Goal: Task Accomplishment & Management: Complete application form

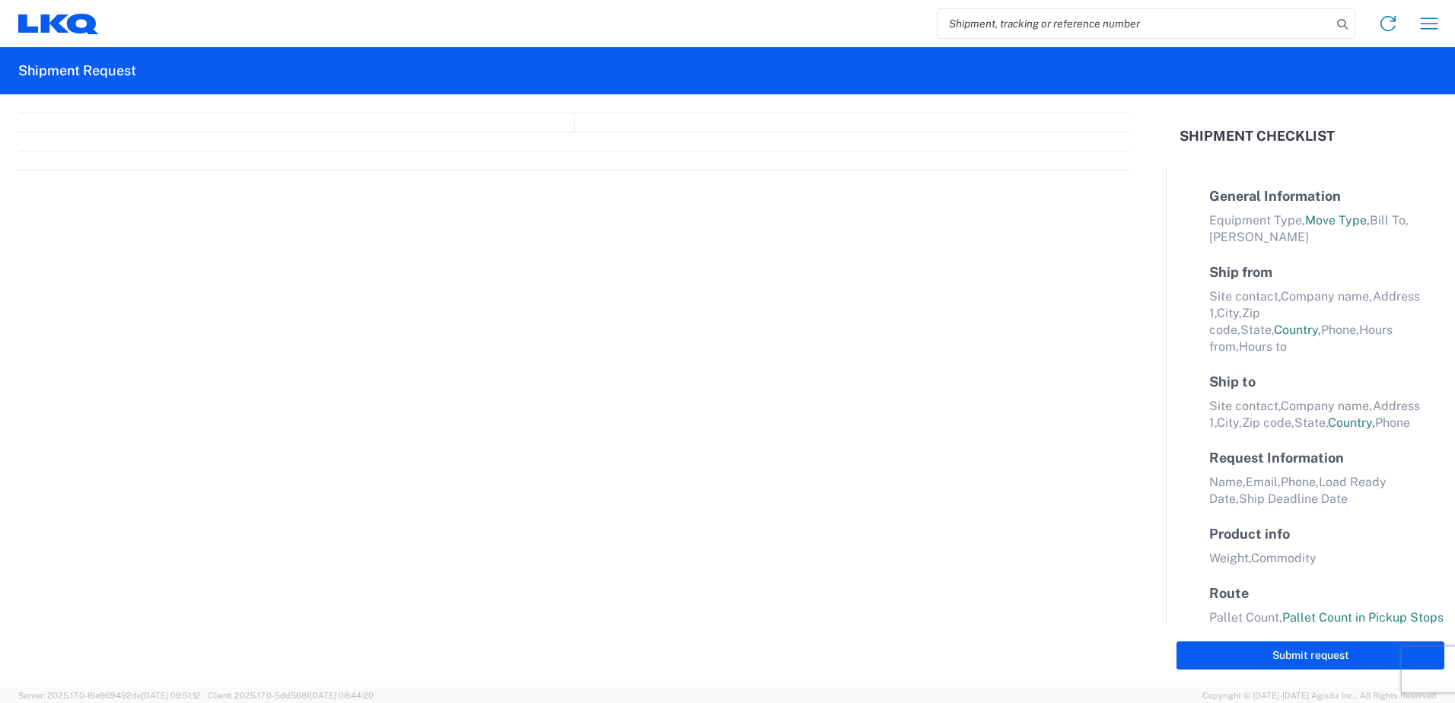
select select "FULL"
select select "LBS"
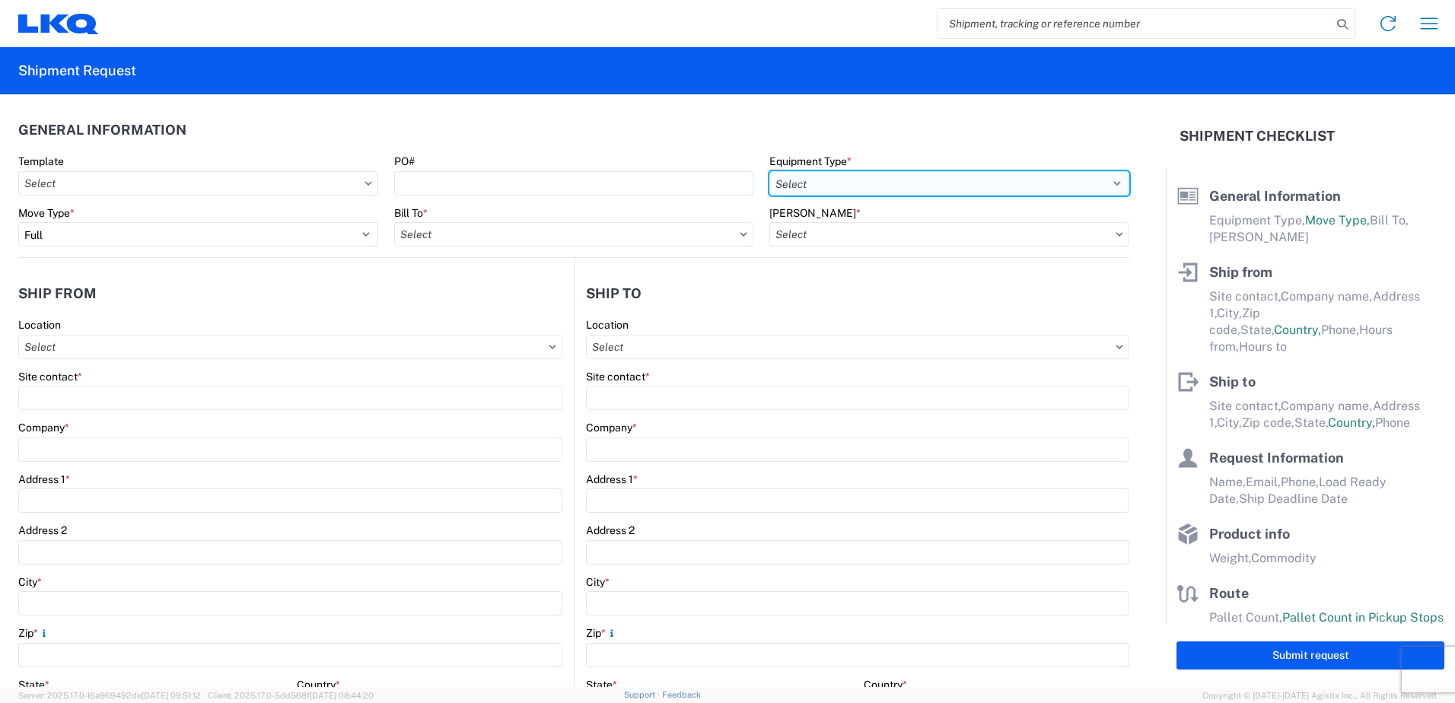
click at [808, 177] on select "Select 53’ Dry Van Flatbed Dropdeck (van) Lowboy (flatbed) Rail" at bounding box center [950, 183] width 360 height 24
select select "STDV"
click at [770, 171] on select "Select 53’ Dry Van Flatbed Dropdeck (van) Lowboy (flatbed) Rail" at bounding box center [950, 183] width 360 height 24
click at [514, 237] on input "Bill To *" at bounding box center [574, 234] width 360 height 24
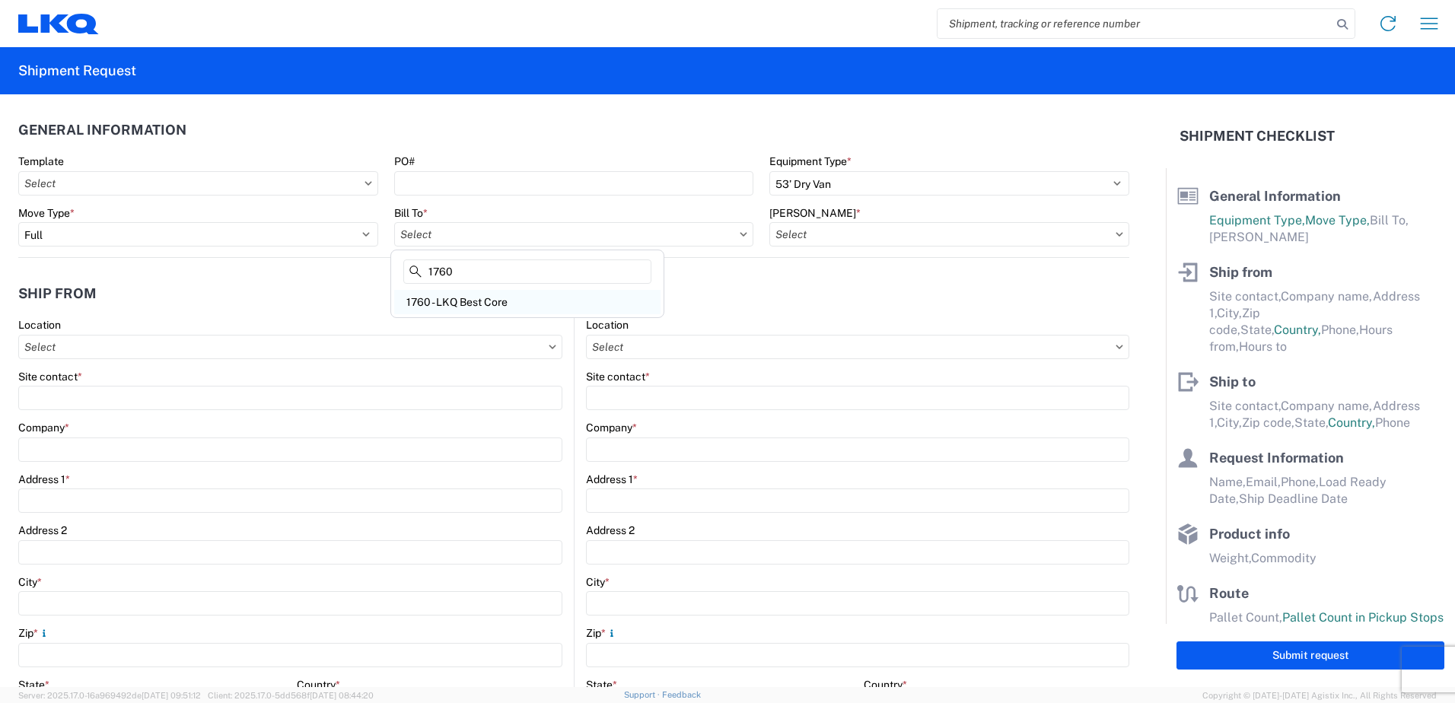
type input "1760"
click at [496, 304] on div "1760 - LKQ Best Core" at bounding box center [527, 302] width 266 height 24
type input "1760 - LKQ Best Core"
click at [859, 235] on input "[PERSON_NAME] *" at bounding box center [950, 234] width 360 height 24
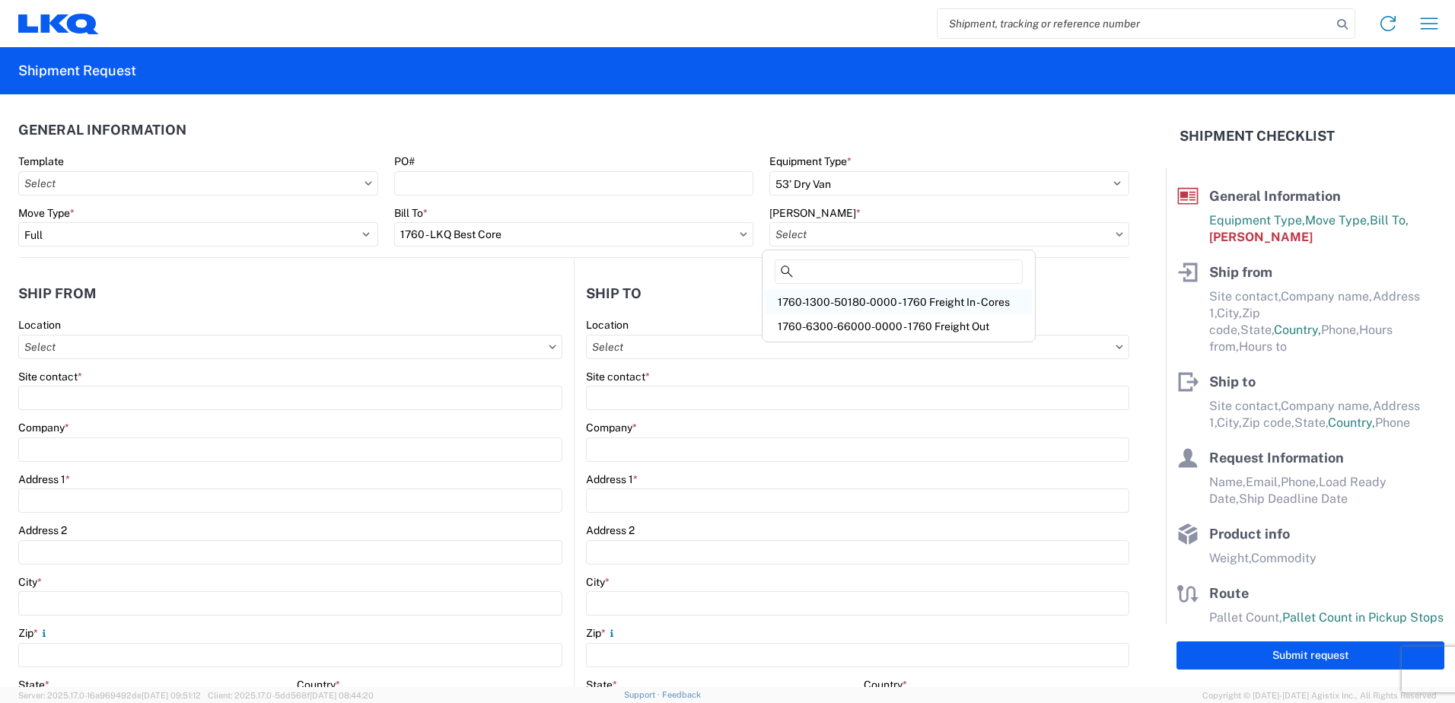
click at [875, 301] on div "1760-1300-50180-0000 - 1760 Freight In - Cores" at bounding box center [899, 302] width 266 height 24
type input "1760-1300-50180-0000 - 1760 Freight In - Cores"
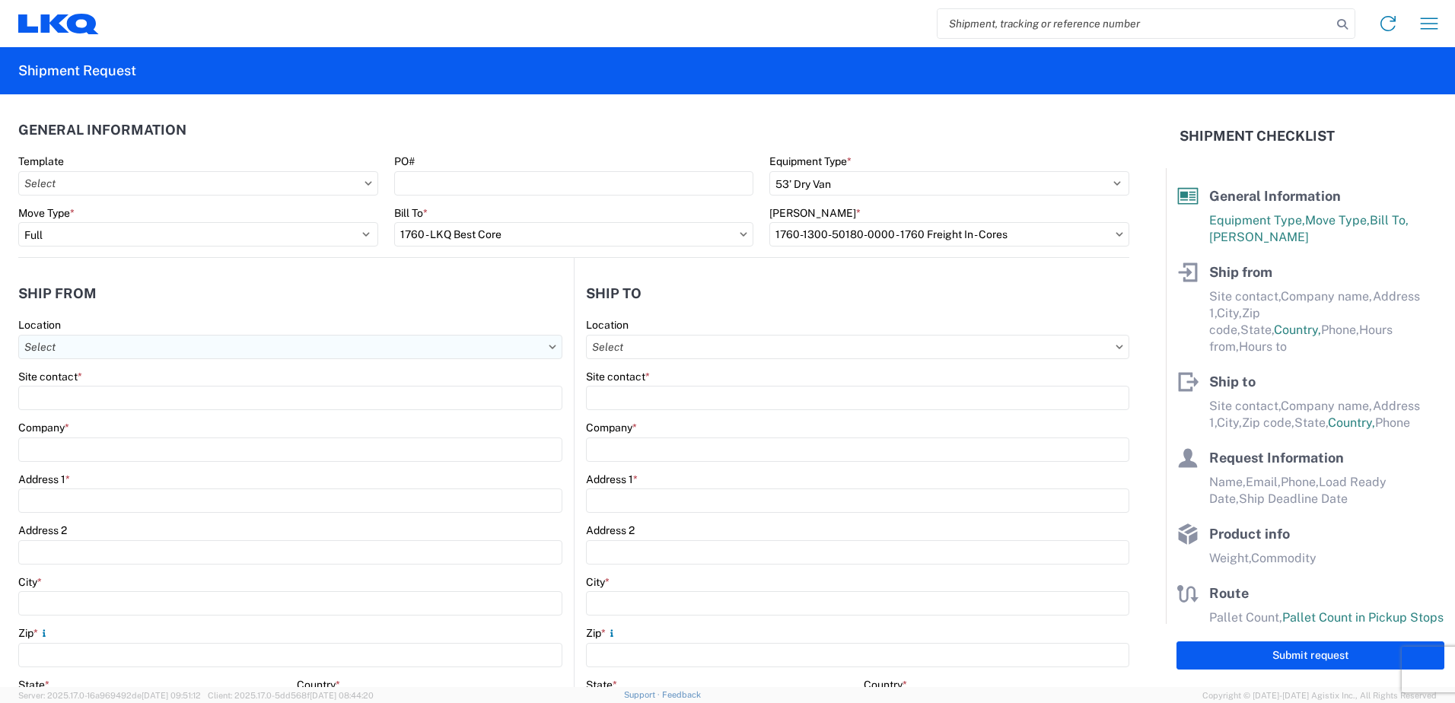
click at [167, 346] on input "Location" at bounding box center [290, 347] width 544 height 24
type input "1701"
click at [135, 414] on div "1701- LKQ of [GEOGRAPHIC_DATA][US_STATE]" at bounding box center [155, 415] width 266 height 24
type input "1701- LKQ of [GEOGRAPHIC_DATA][US_STATE]"
type input "LKQ Corporation"
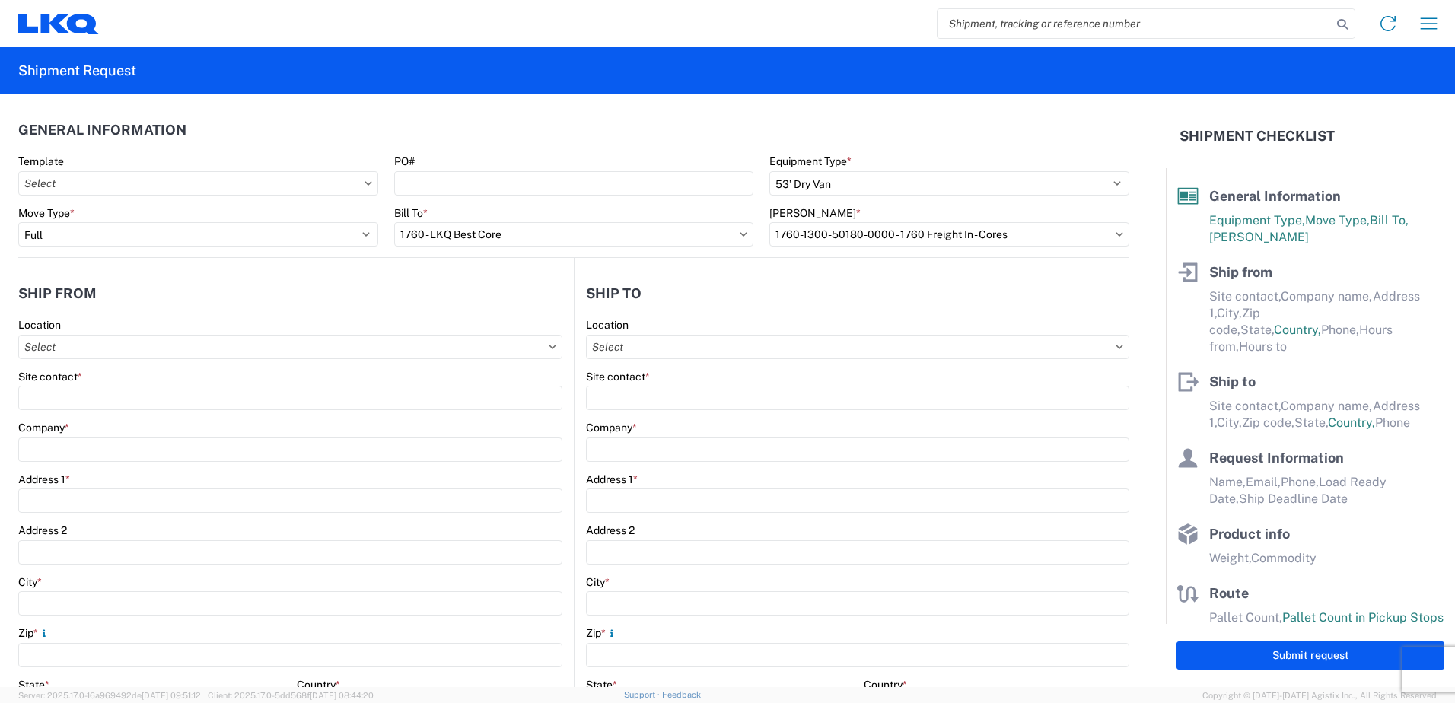
type input "[STREET_ADDRESS][PERSON_NAME]"
type input "[PERSON_NAME]"
type input "76028"
select select "[GEOGRAPHIC_DATA]"
select select "US"
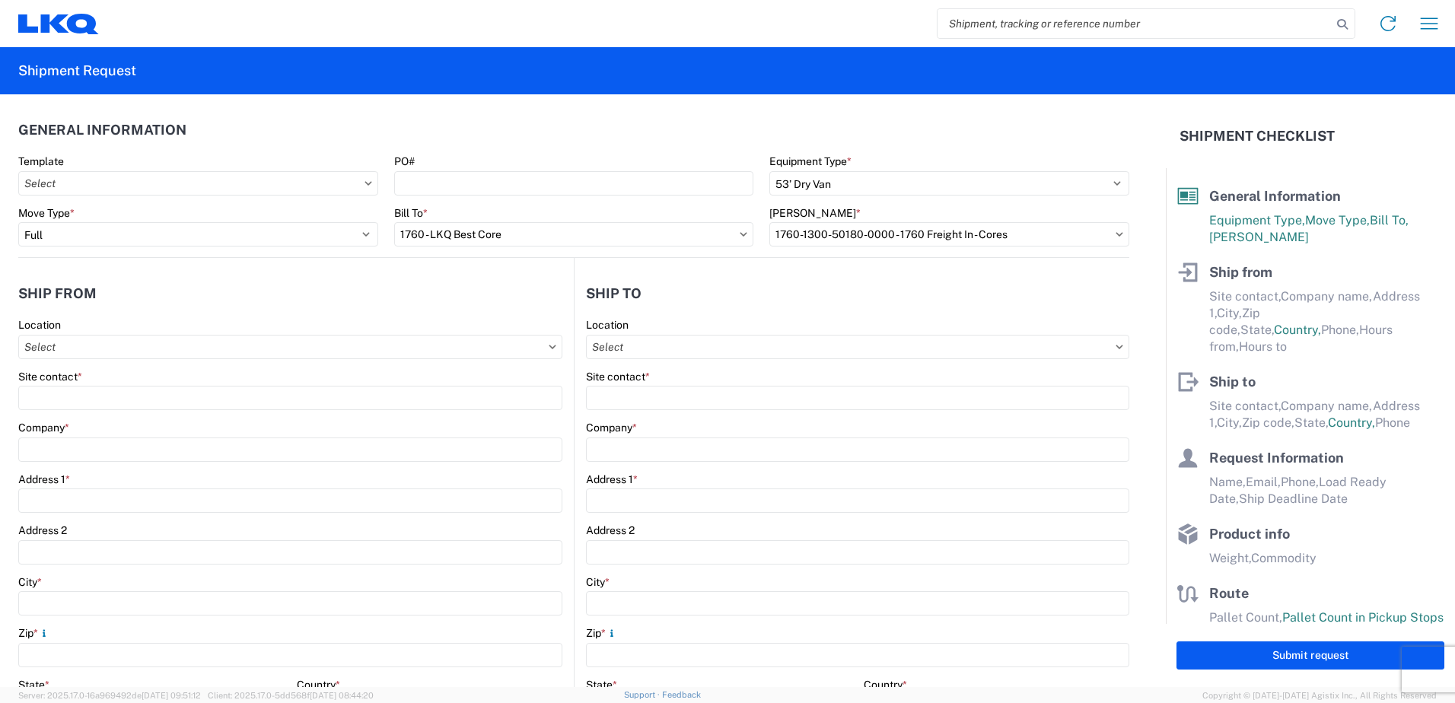
type input "08:00"
type input "17:00"
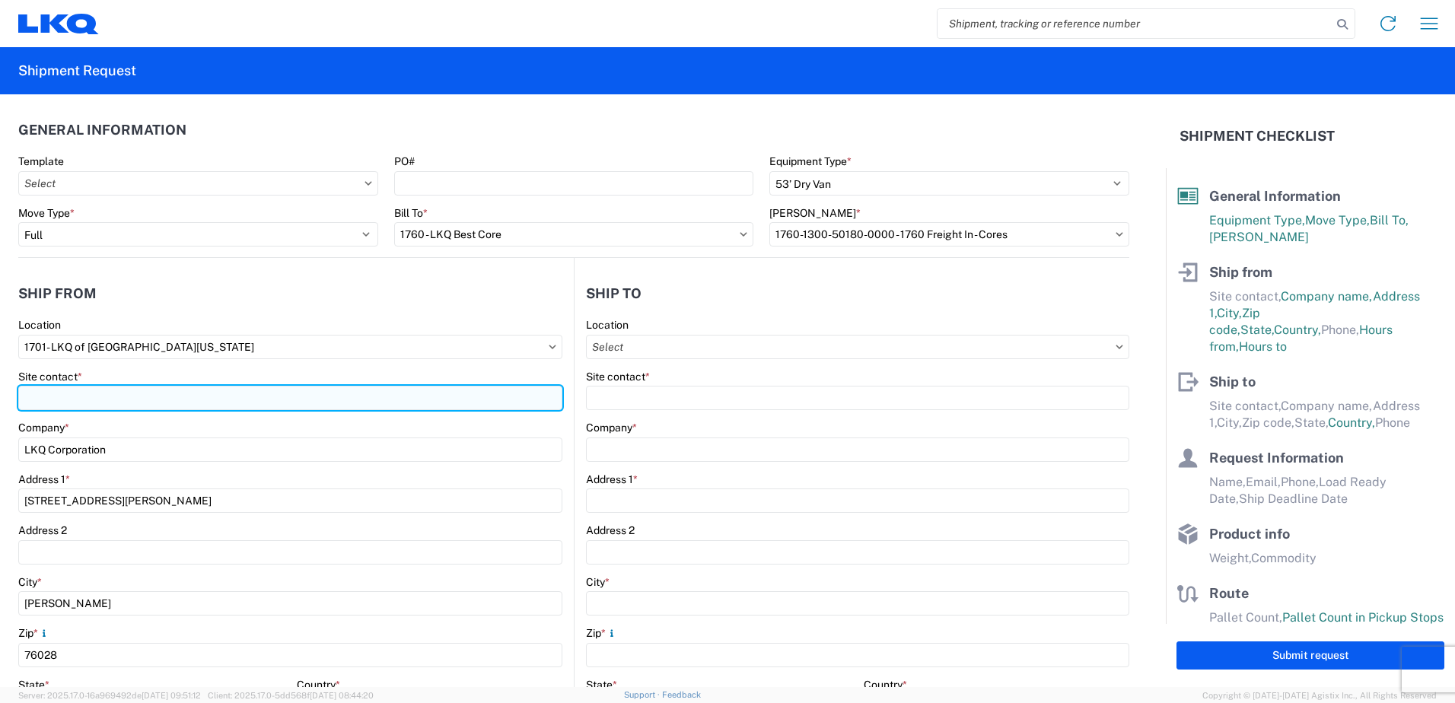
click at [111, 400] on input "Site contact *" at bounding box center [290, 398] width 544 height 24
type input "[PERSON_NAME]"
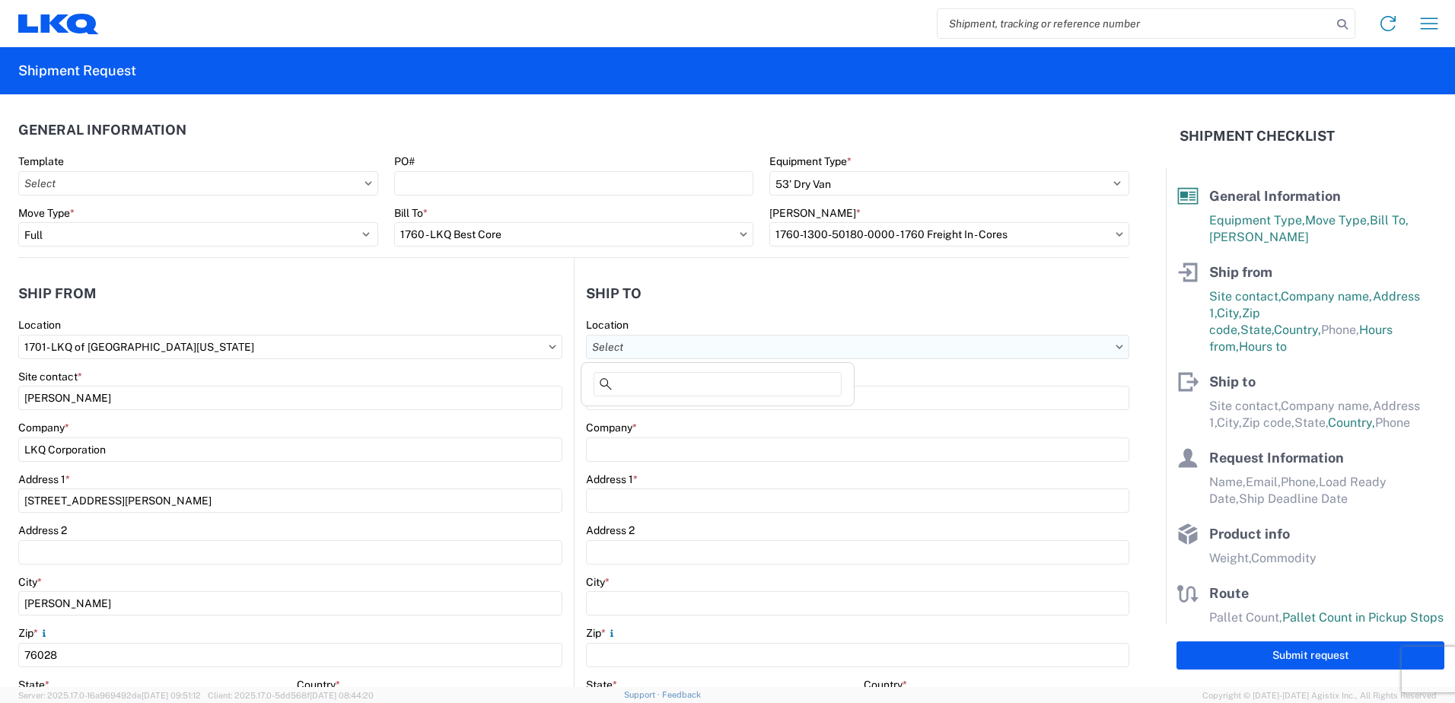
click at [643, 349] on input "Location" at bounding box center [857, 347] width 543 height 24
type input "1760"
click at [662, 414] on div "1760 - LKQ Best Core" at bounding box center [718, 415] width 266 height 24
type input "1760 - LKQ Best Core"
type input "LKQ Corporation"
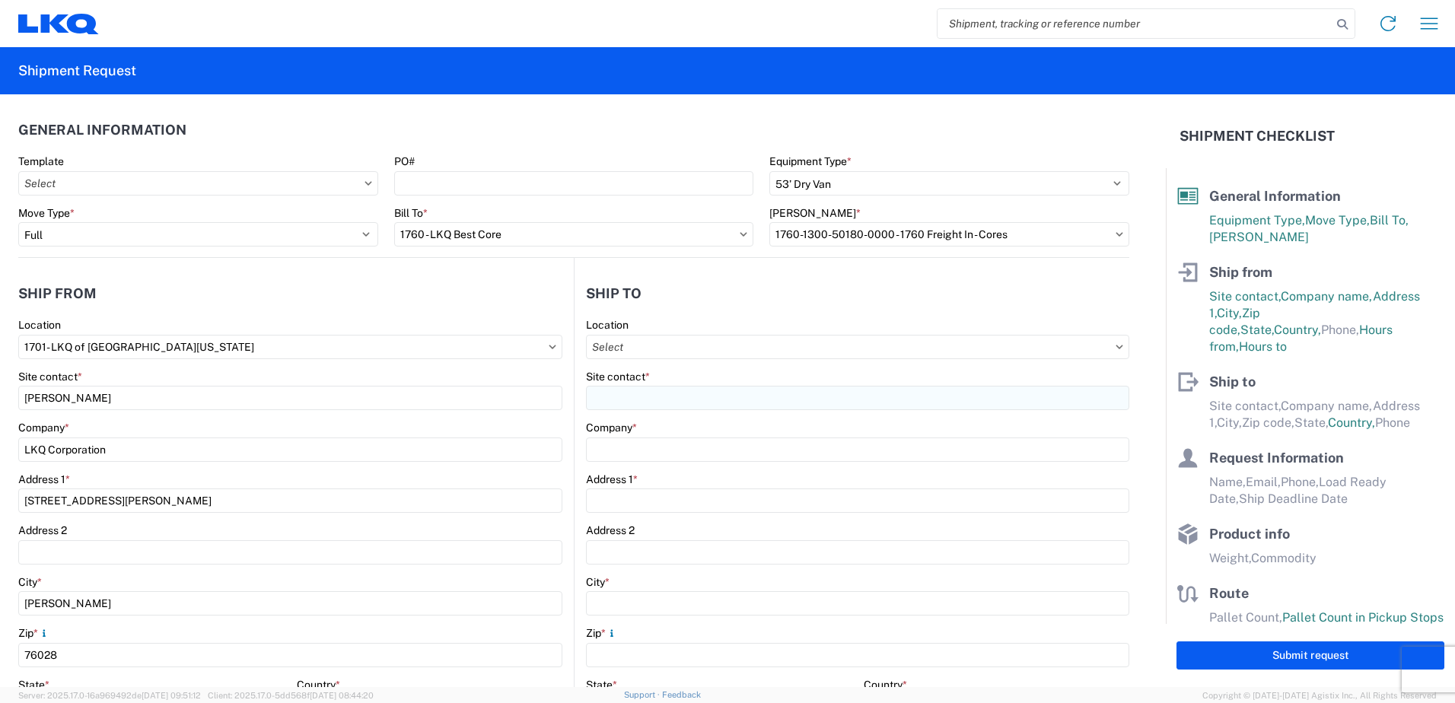
type input "[STREET_ADDRESS]"
type input "[GEOGRAPHIC_DATA]"
type input "77038"
select select "US"
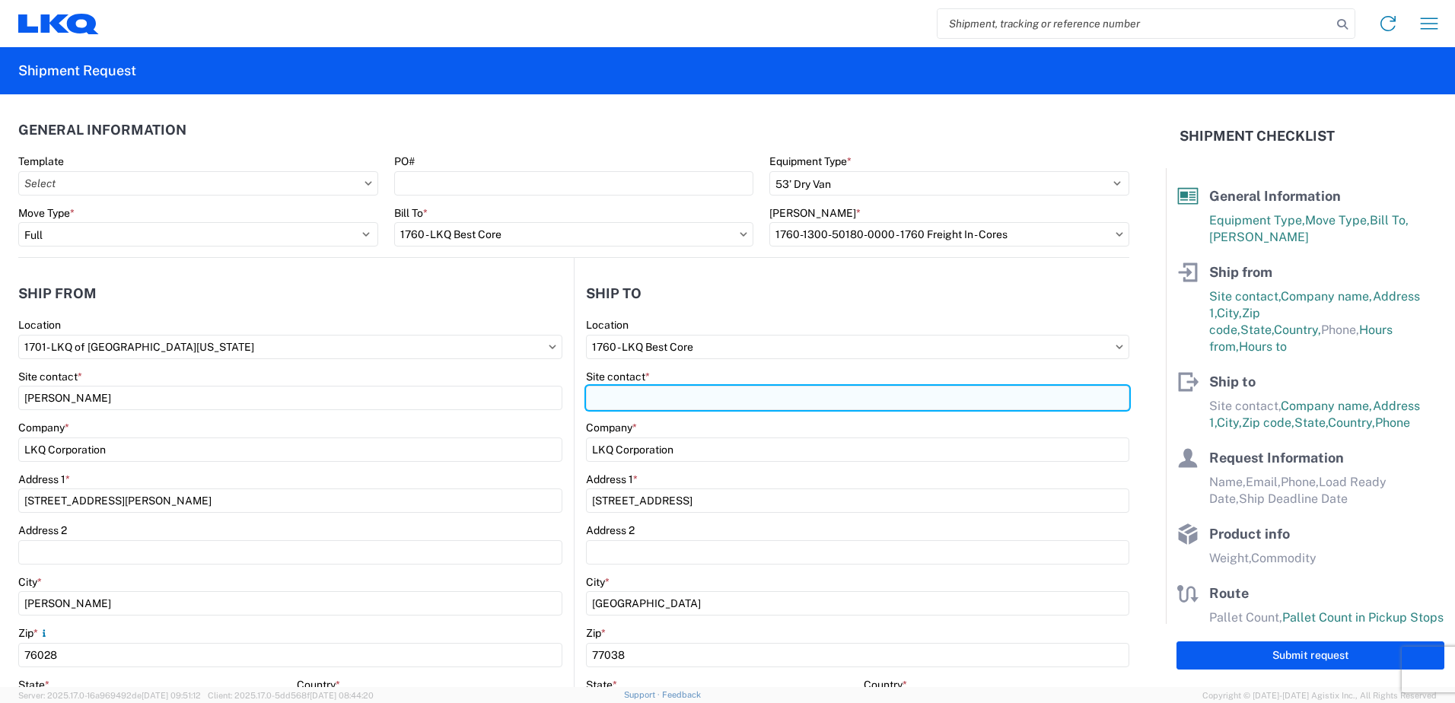
click at [645, 394] on input "Site contact *" at bounding box center [857, 398] width 543 height 24
type input "[PERSON_NAME]"
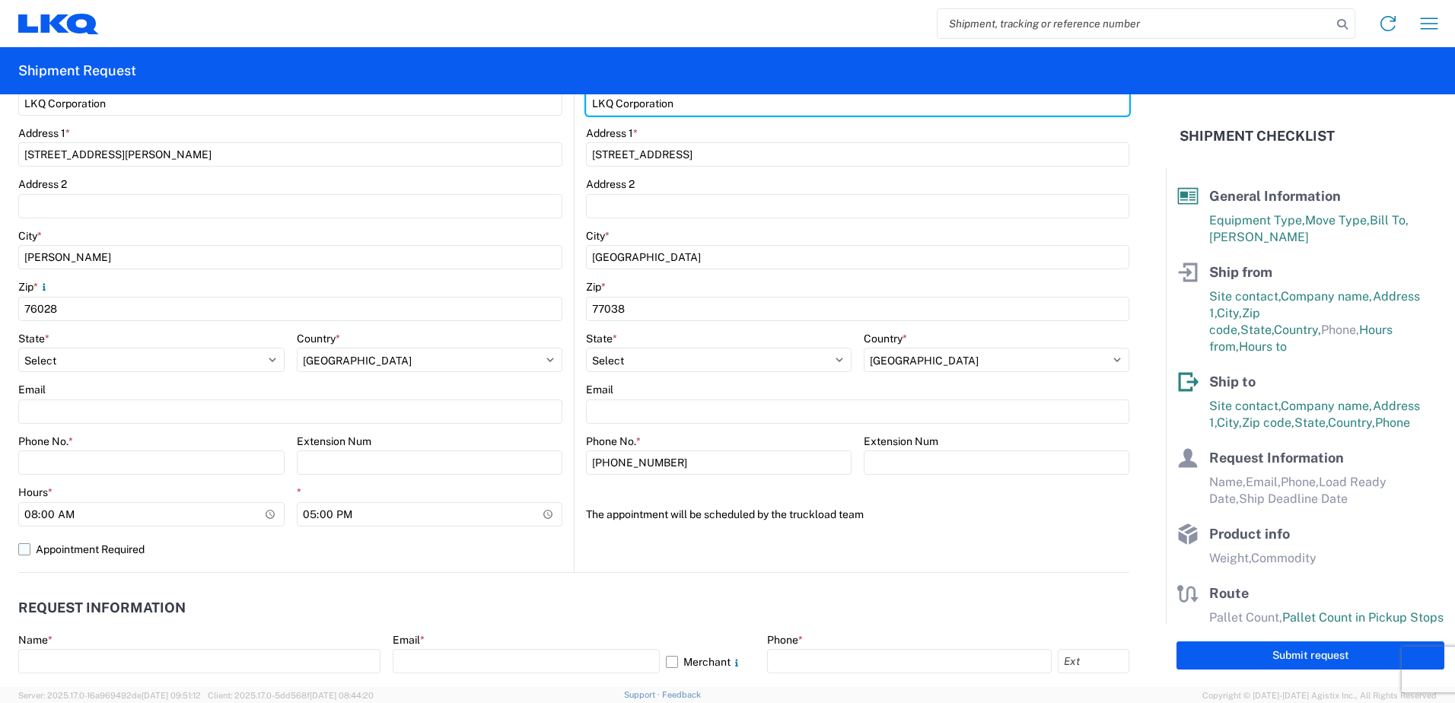
scroll to position [381, 0]
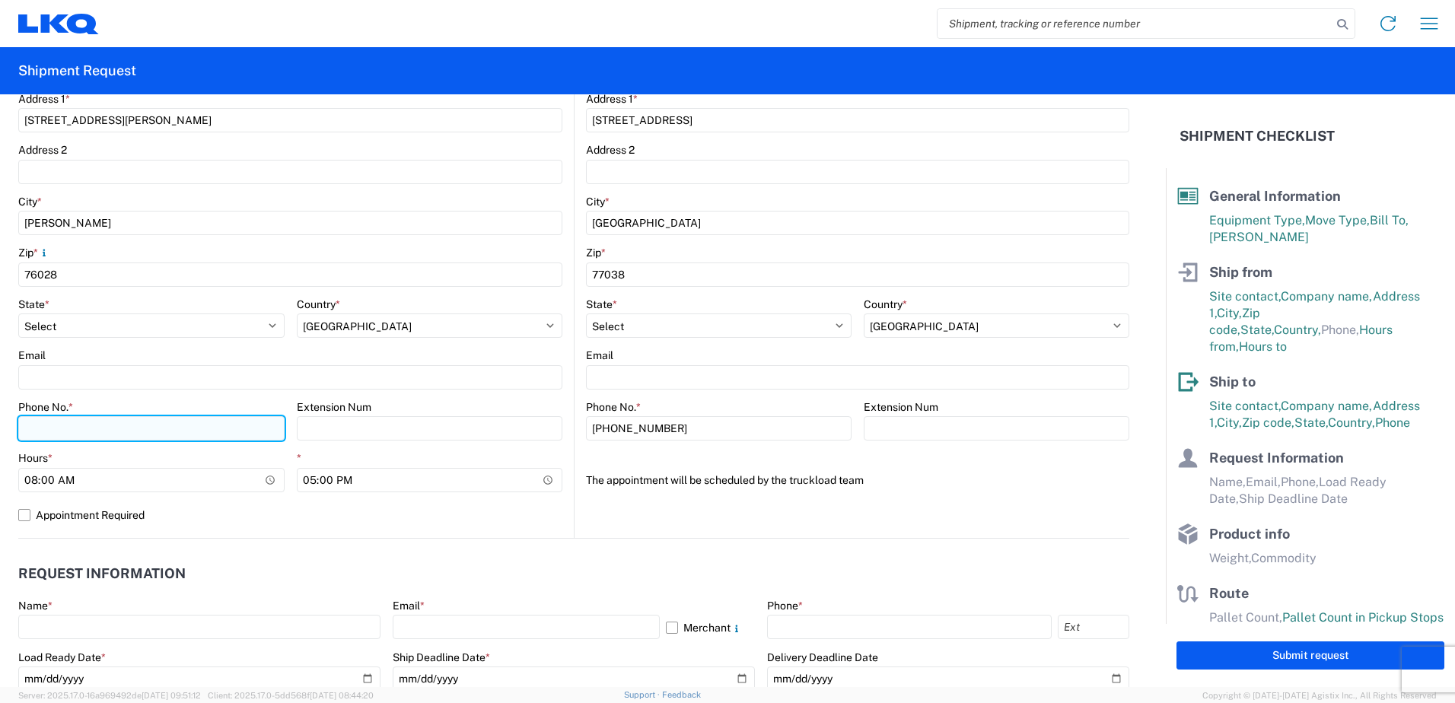
click at [95, 425] on input "Phone No. *" at bounding box center [151, 428] width 266 height 24
type input "4699413780"
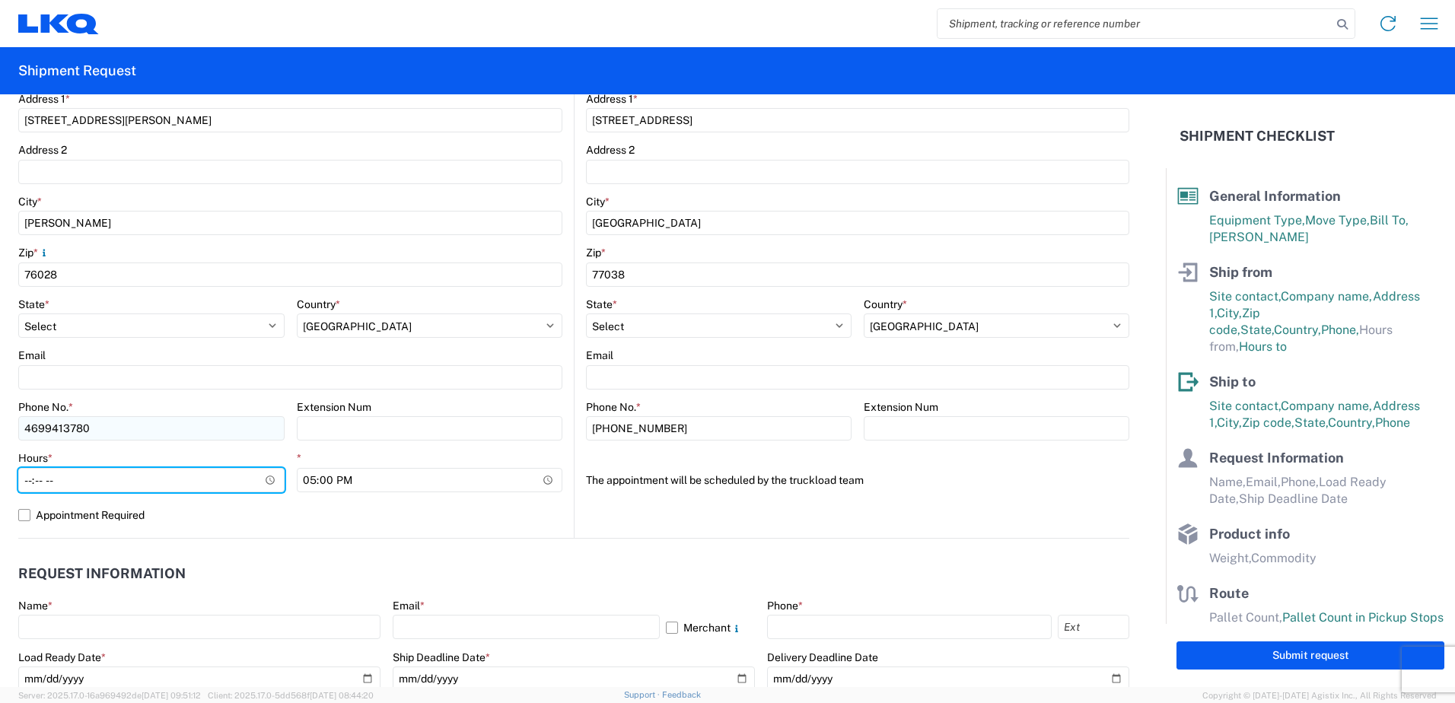
type input "07:00"
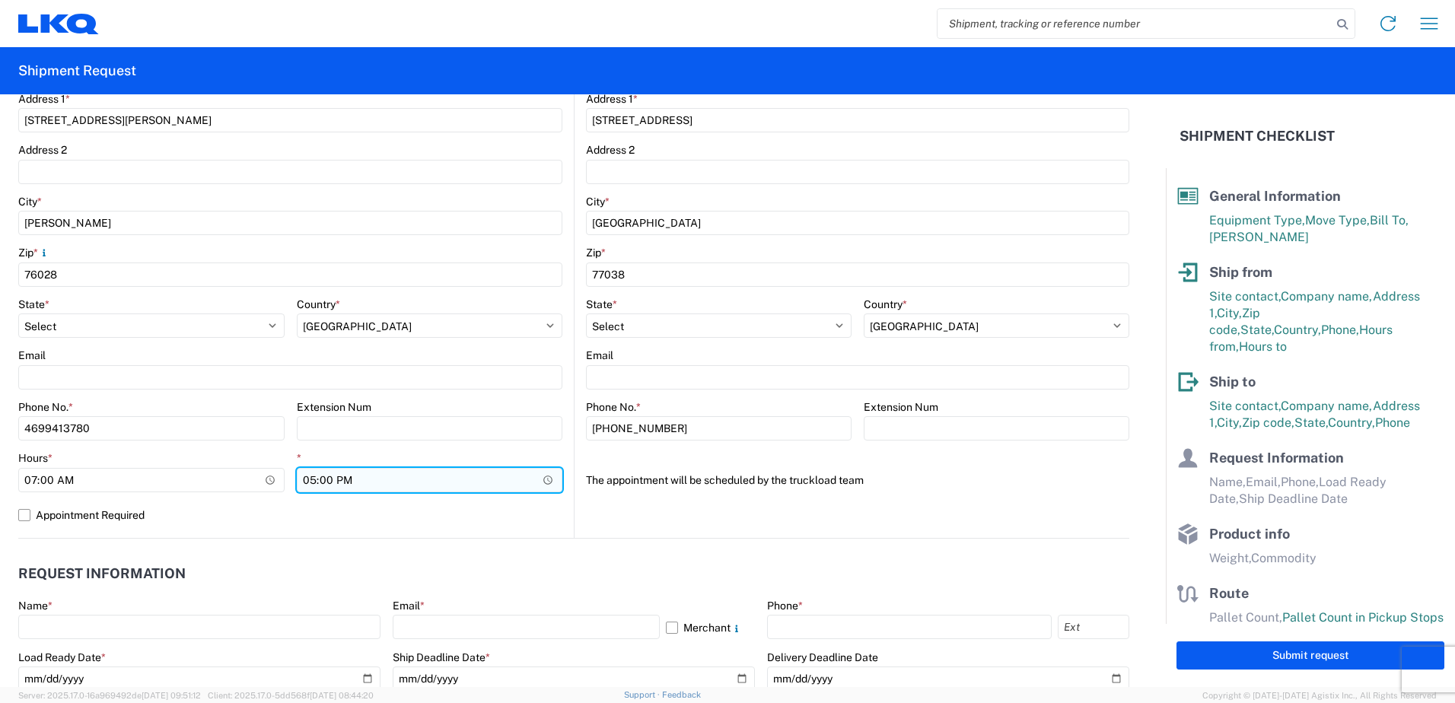
click at [305, 477] on input "17:00" at bounding box center [430, 480] width 266 height 24
type input "15:00"
click at [418, 520] on label "Appointment Required" at bounding box center [290, 515] width 544 height 24
click at [0, 0] on input "Appointment Required" at bounding box center [0, 0] width 0 height 0
select select "[GEOGRAPHIC_DATA]"
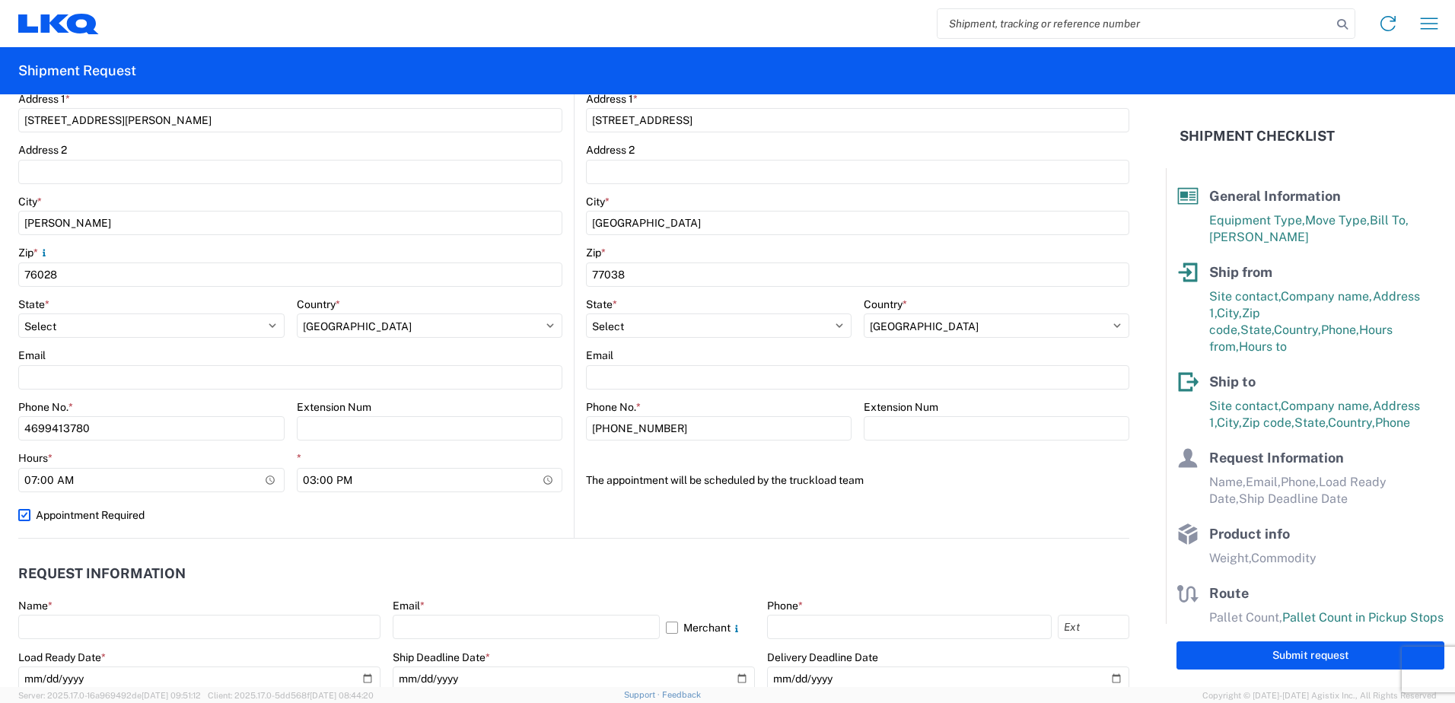
select select "US"
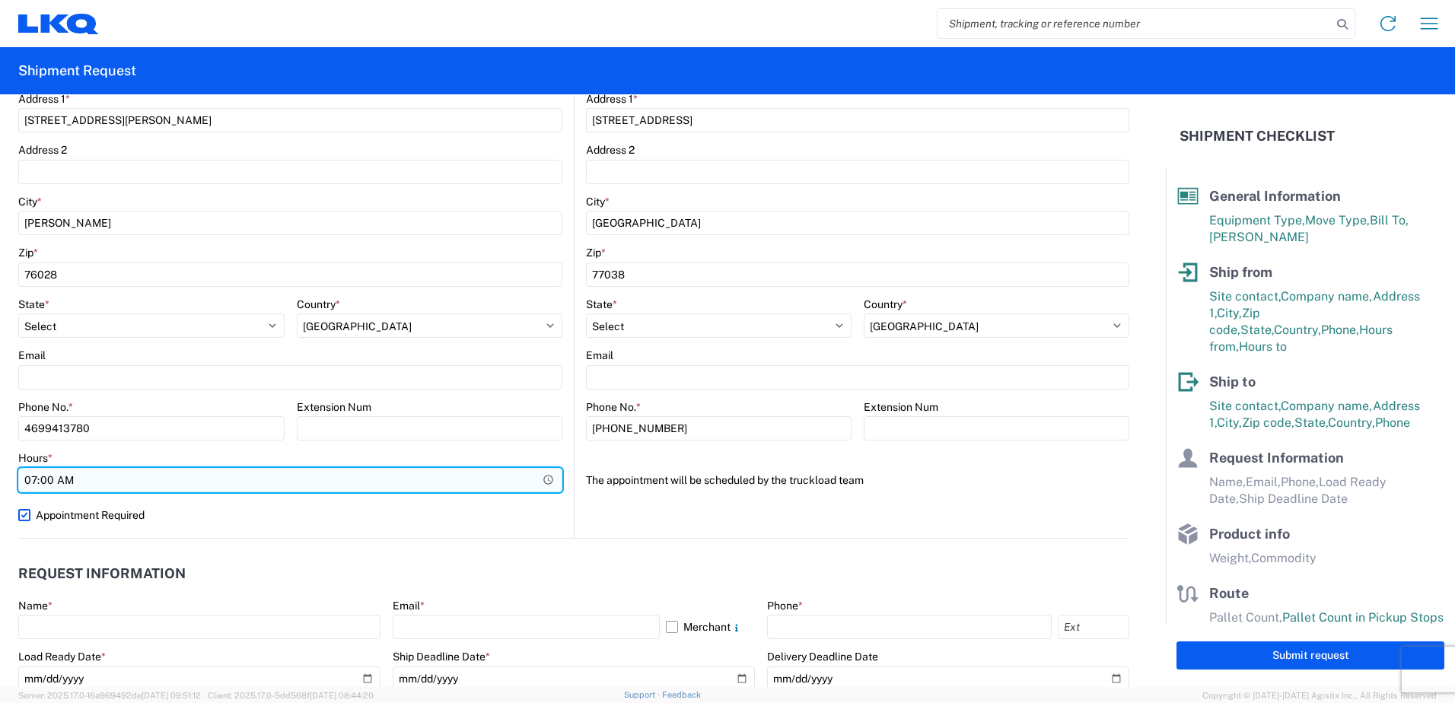
click at [459, 477] on input "07:00" at bounding box center [290, 480] width 544 height 24
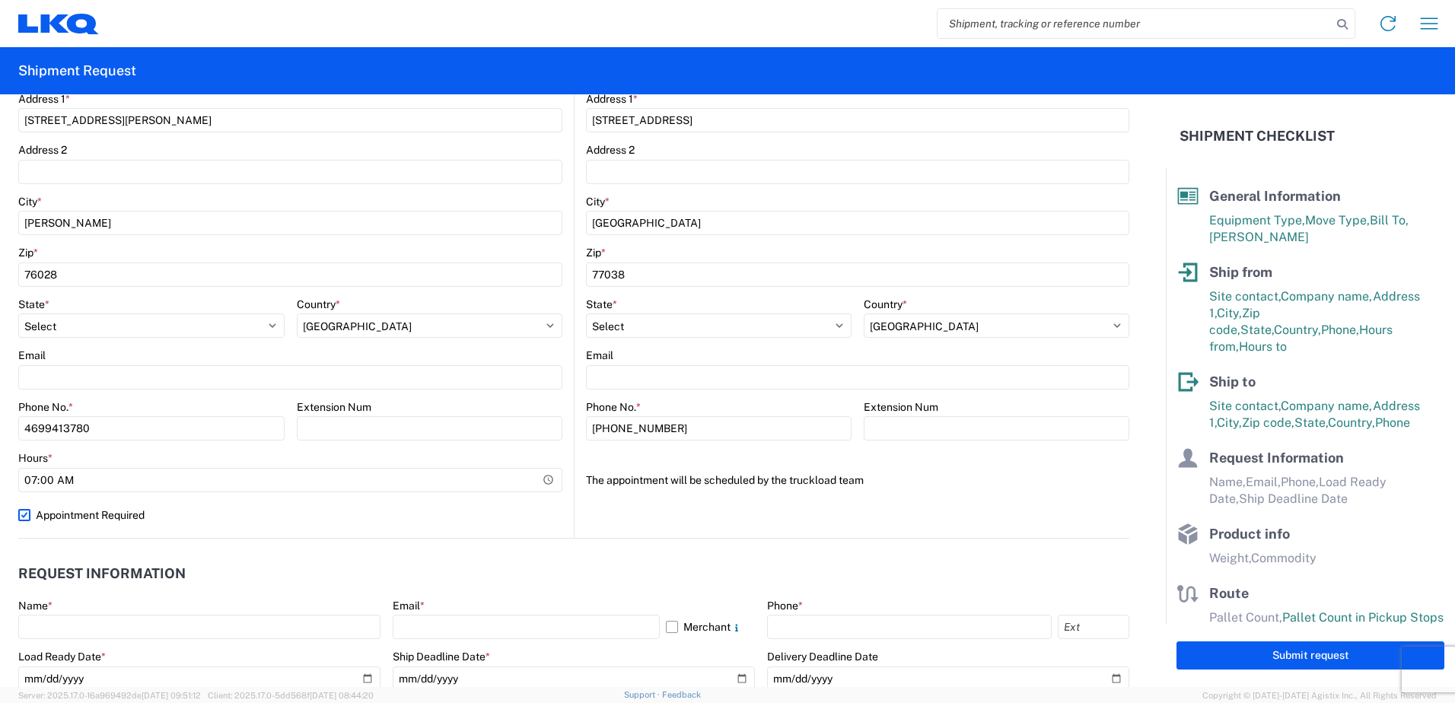
click at [22, 514] on label "Appointment Required" at bounding box center [290, 515] width 544 height 24
click at [0, 0] on input "Appointment Required" at bounding box center [0, 0] width 0 height 0
select select "[GEOGRAPHIC_DATA]"
select select "US"
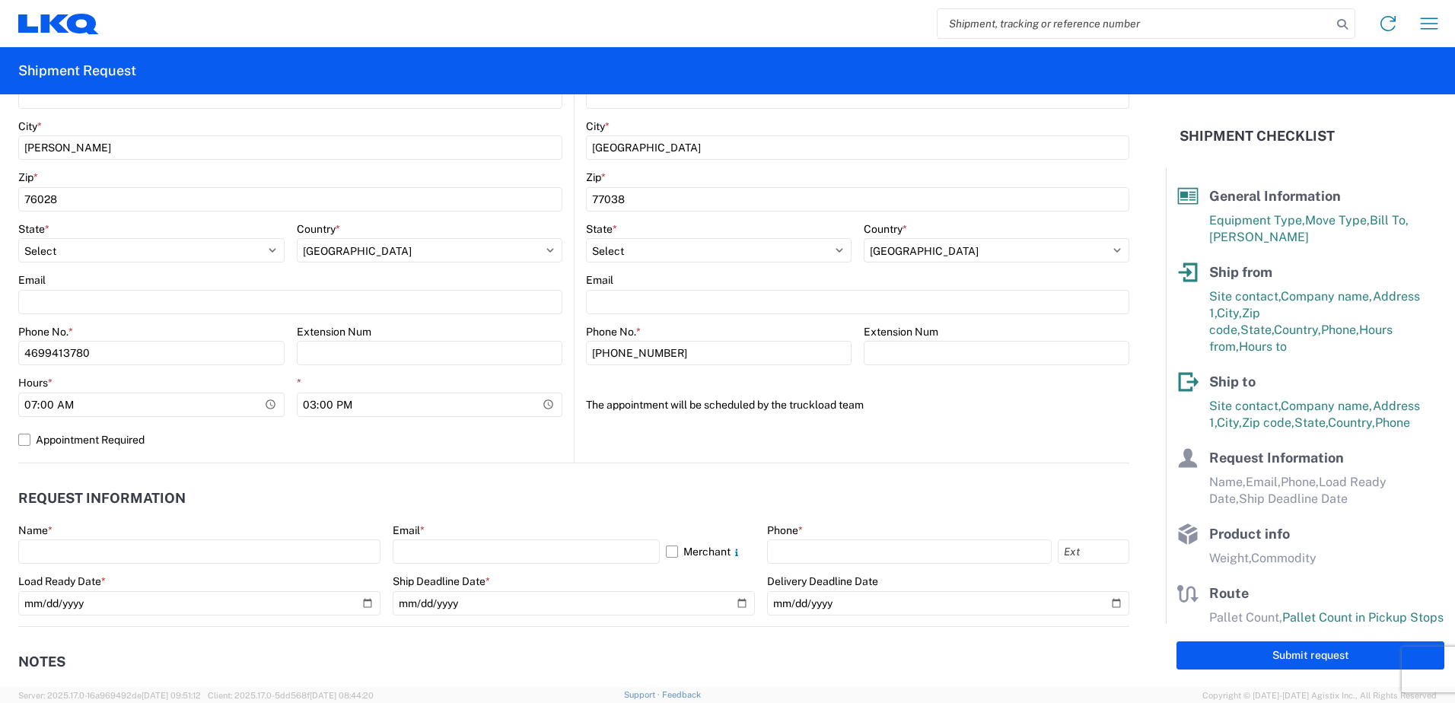
scroll to position [457, 0]
drag, startPoint x: 317, startPoint y: 405, endPoint x: 321, endPoint y: 413, distance: 9.2
click at [317, 406] on input "15:00" at bounding box center [430, 404] width 266 height 24
drag, startPoint x: 307, startPoint y: 403, endPoint x: 311, endPoint y: 429, distance: 26.2
click at [307, 408] on input "15:00" at bounding box center [430, 404] width 266 height 24
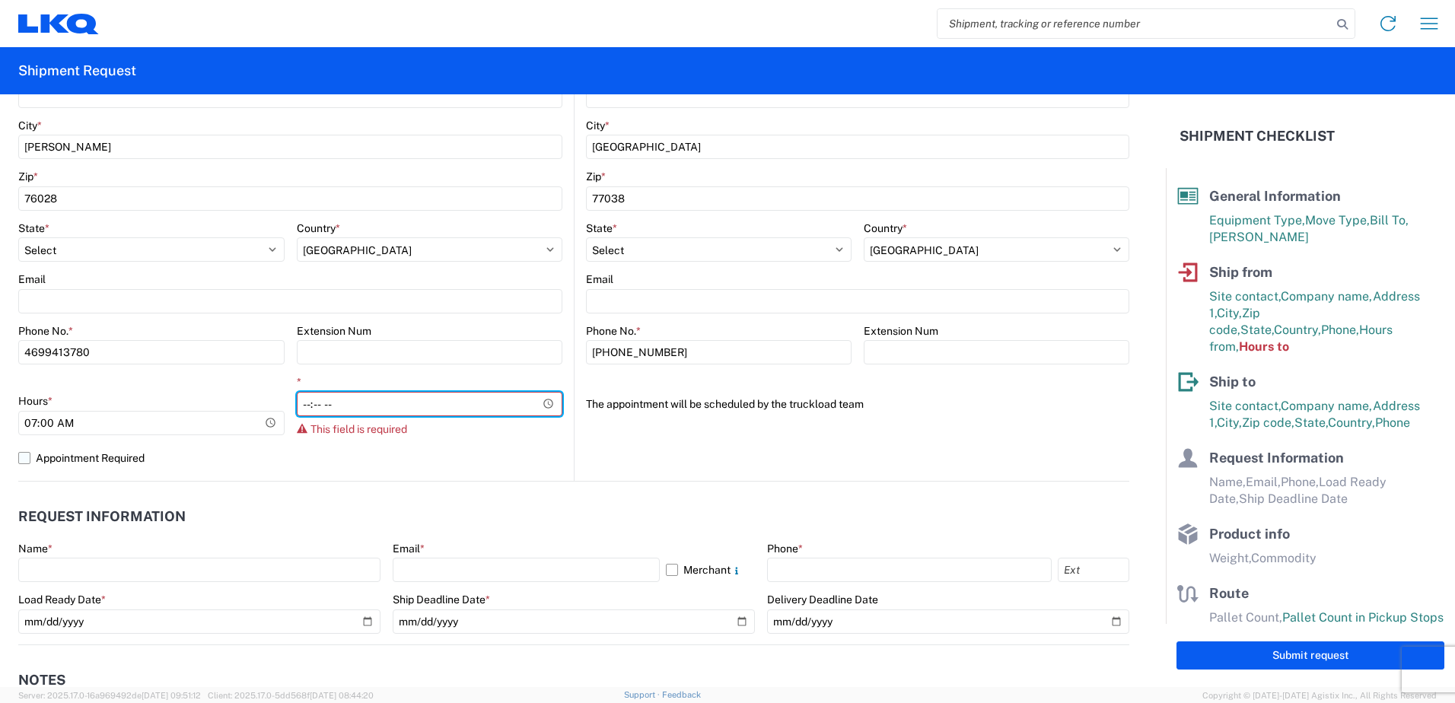
type input "14:00"
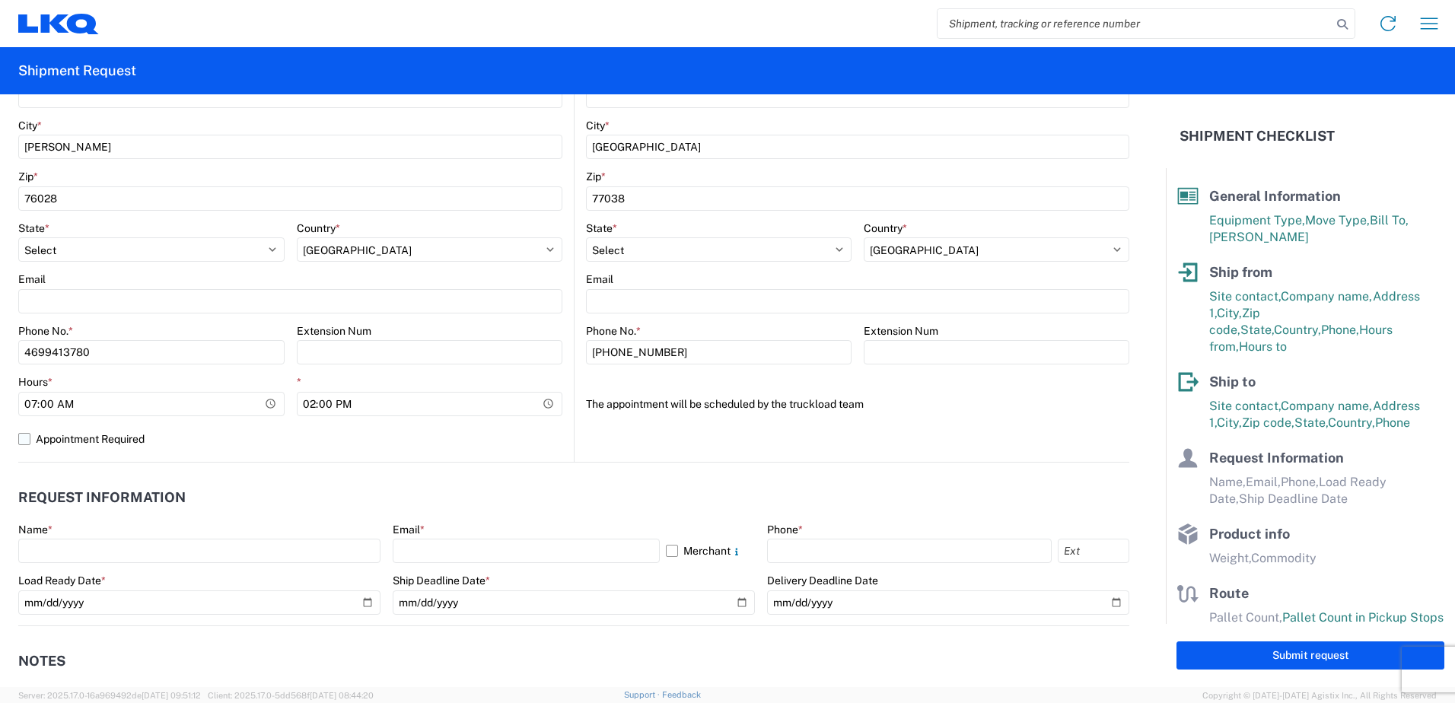
click at [311, 429] on label "Appointment Required" at bounding box center [290, 439] width 544 height 24
click at [0, 0] on input "Appointment Required" at bounding box center [0, 0] width 0 height 0
select select "[GEOGRAPHIC_DATA]"
select select "US"
click at [26, 441] on label "Appointment Required" at bounding box center [290, 439] width 544 height 24
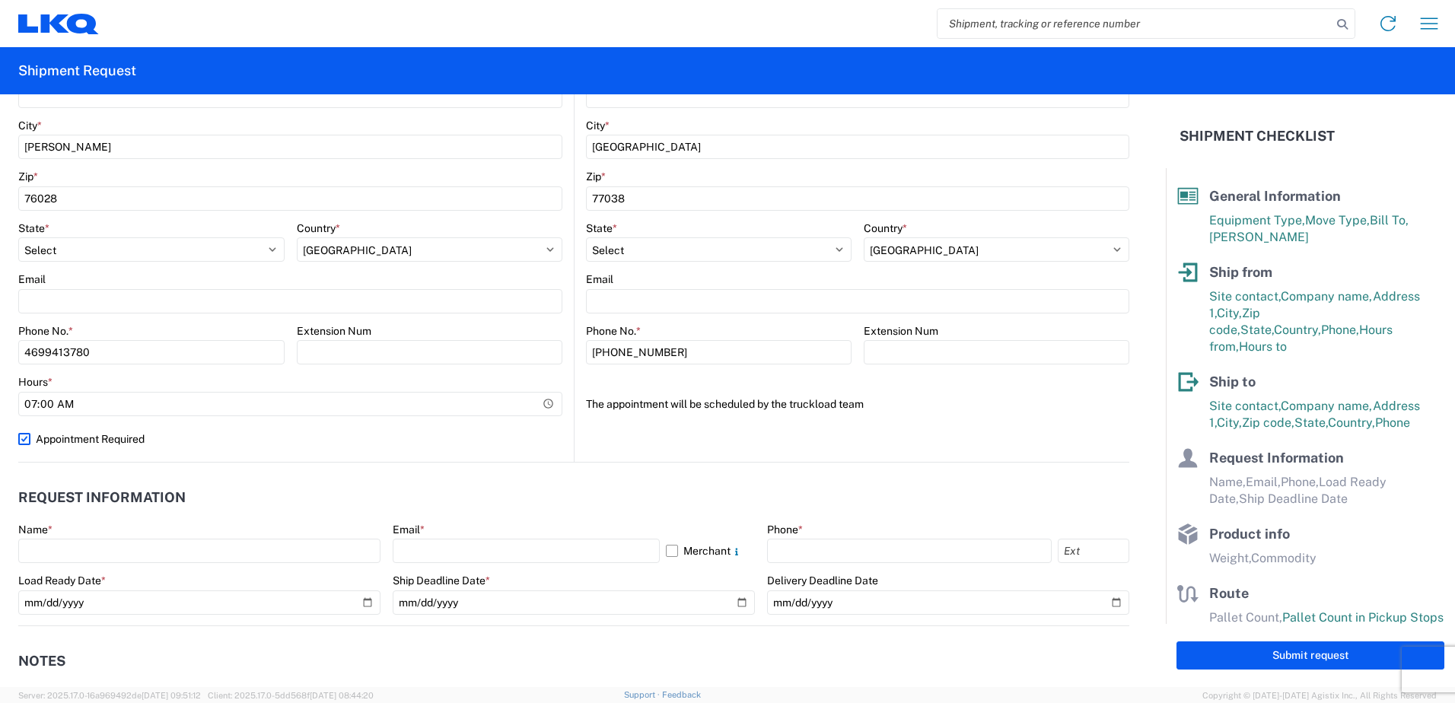
drag, startPoint x: 26, startPoint y: 441, endPoint x: 18, endPoint y: 438, distance: 8.2
click at [18, 438] on label "Appointment Required" at bounding box center [290, 439] width 544 height 24
click at [0, 0] on input "Appointment Required" at bounding box center [0, 0] width 0 height 0
select select "US"
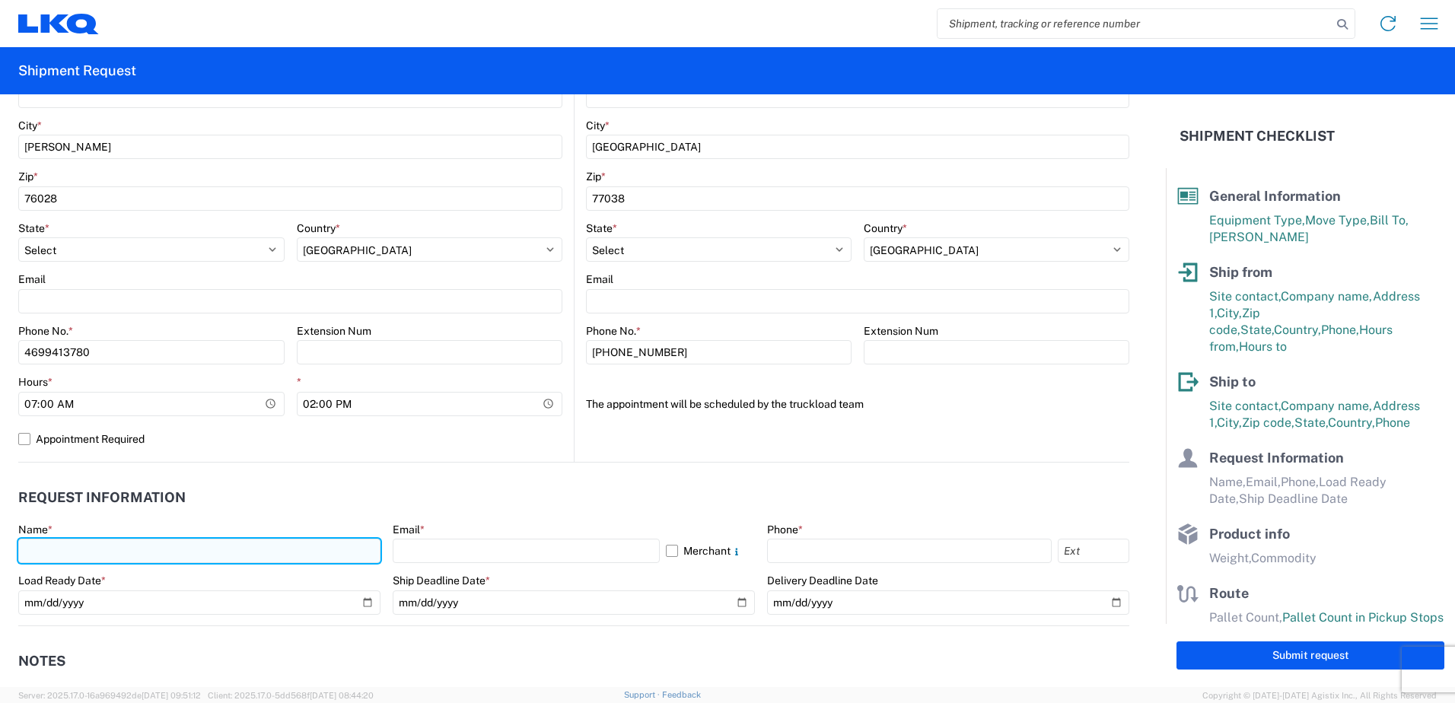
click at [77, 551] on input "text" at bounding box center [199, 551] width 362 height 24
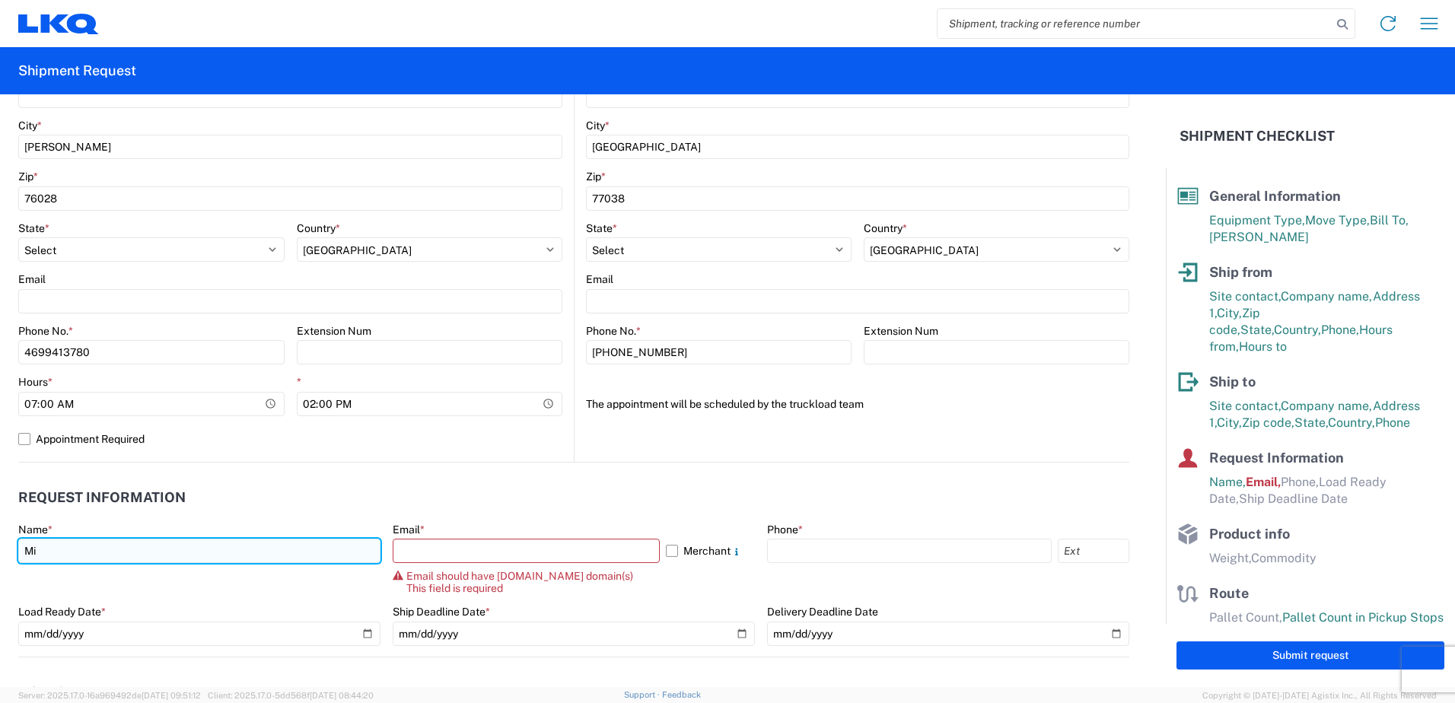
click at [81, 552] on input "Mi" at bounding box center [199, 551] width 362 height 24
click at [81, 552] on input "Mimik" at bounding box center [199, 551] width 362 height 24
type input "M"
type input "[PERSON_NAME]"
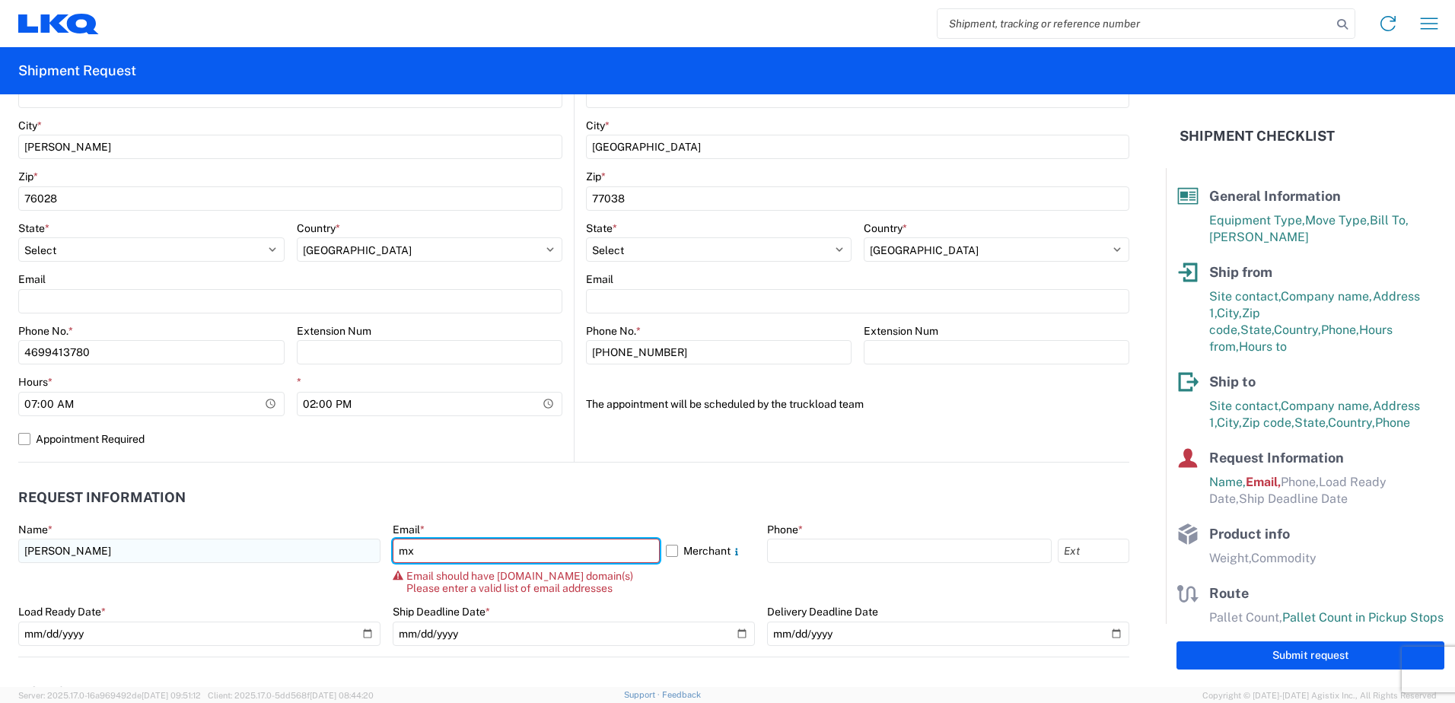
type input "[EMAIL_ADDRESS][DOMAIN_NAME]"
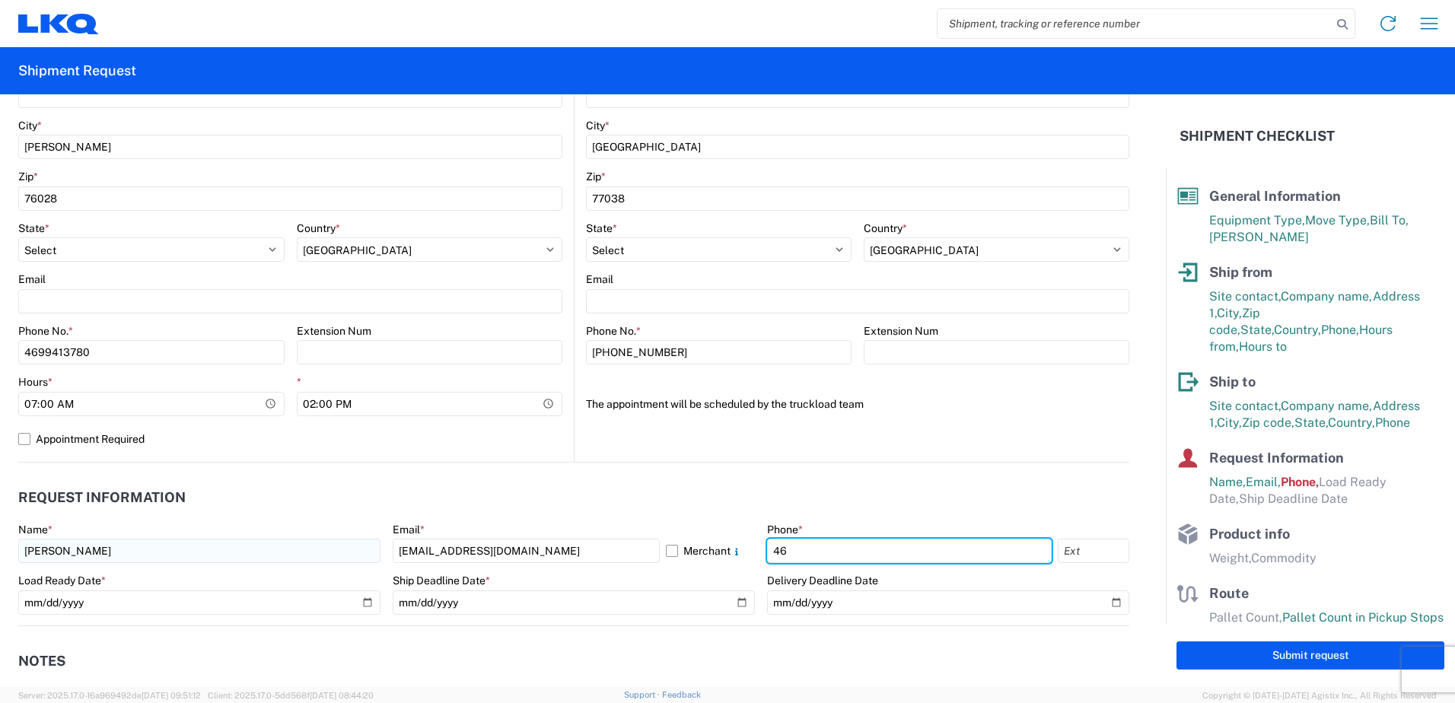
type input "4699413780"
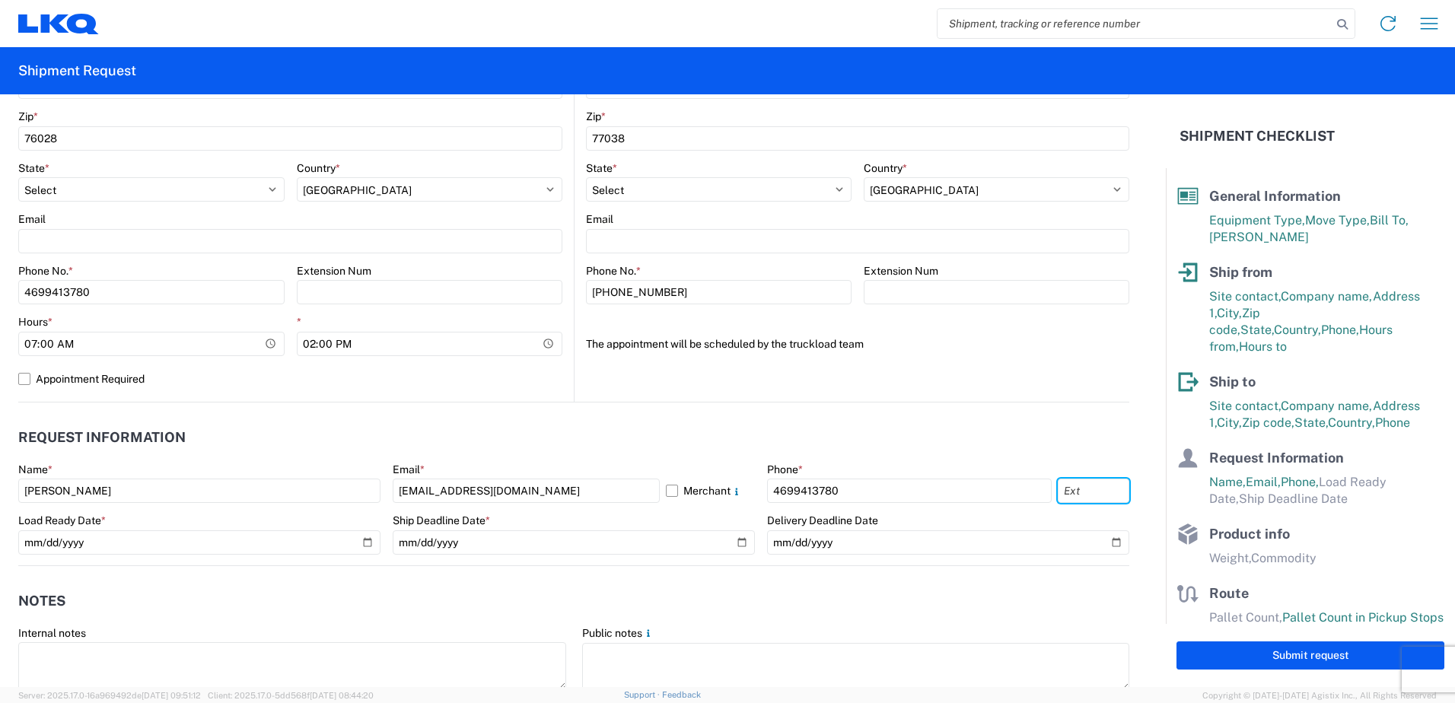
scroll to position [609, 0]
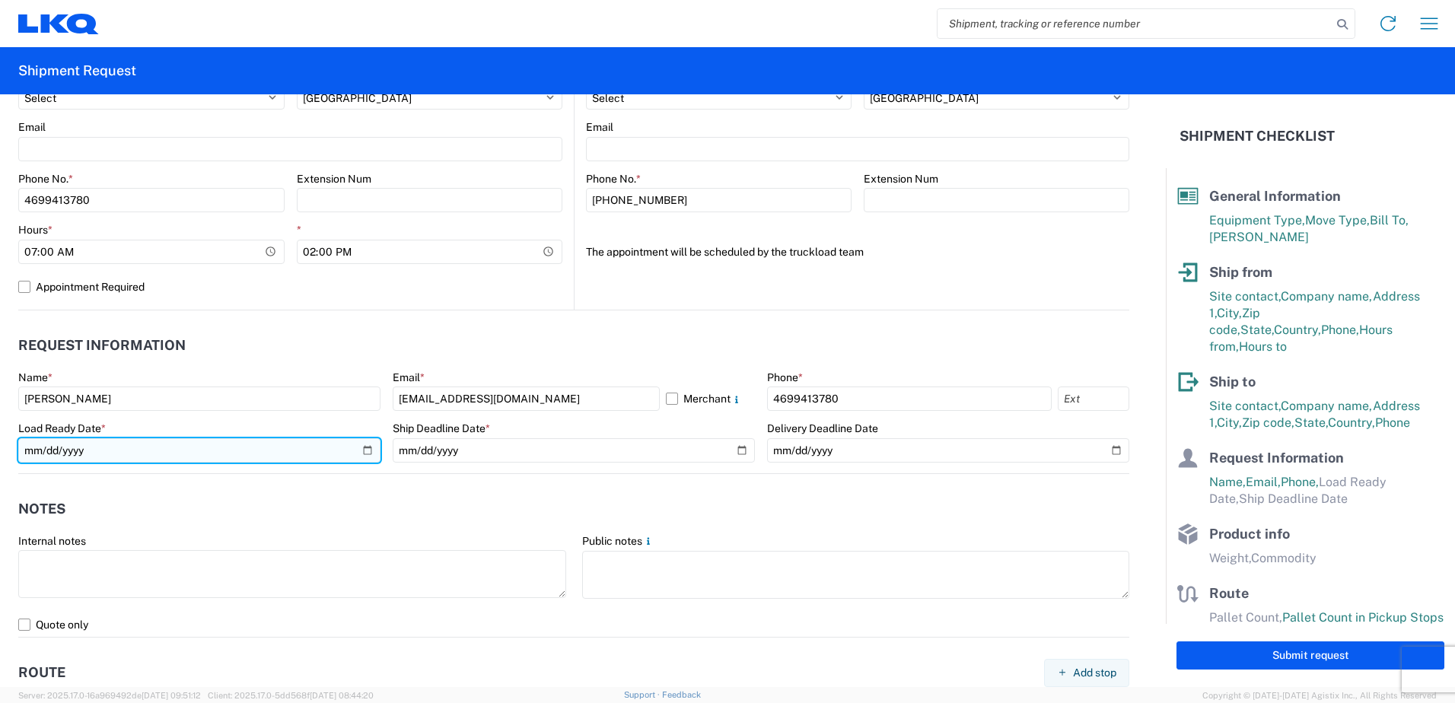
click at [366, 445] on input "date" at bounding box center [199, 450] width 362 height 24
type input "[DATE]"
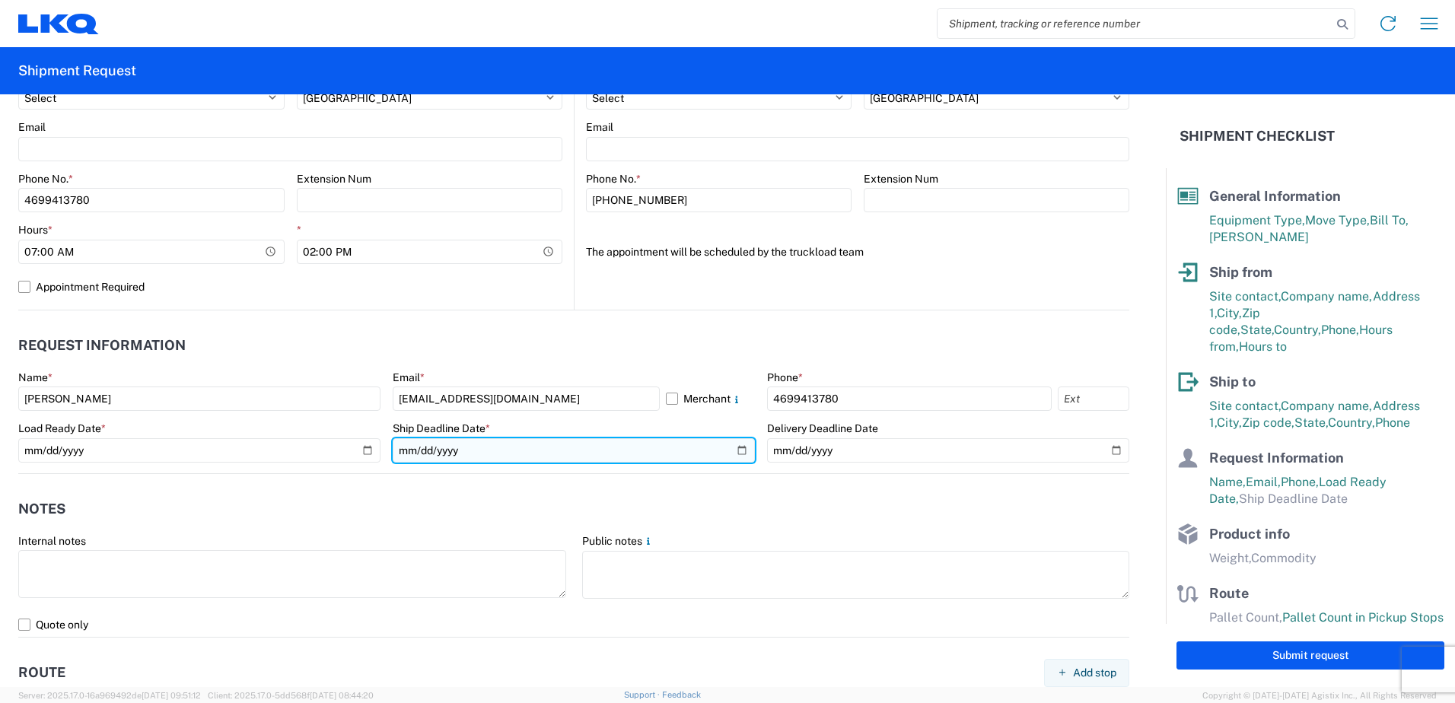
click at [740, 447] on input "date" at bounding box center [574, 450] width 362 height 24
type input "[DATE]"
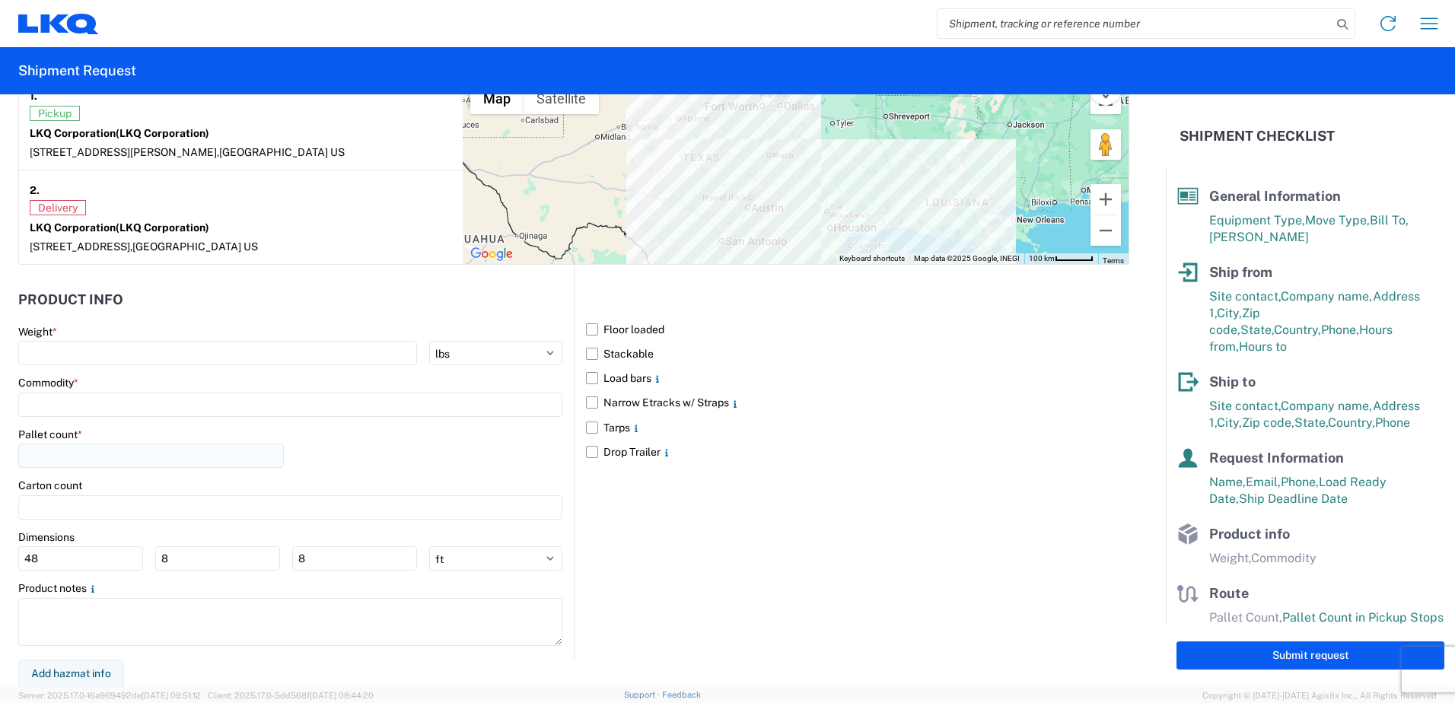
scroll to position [1232, 0]
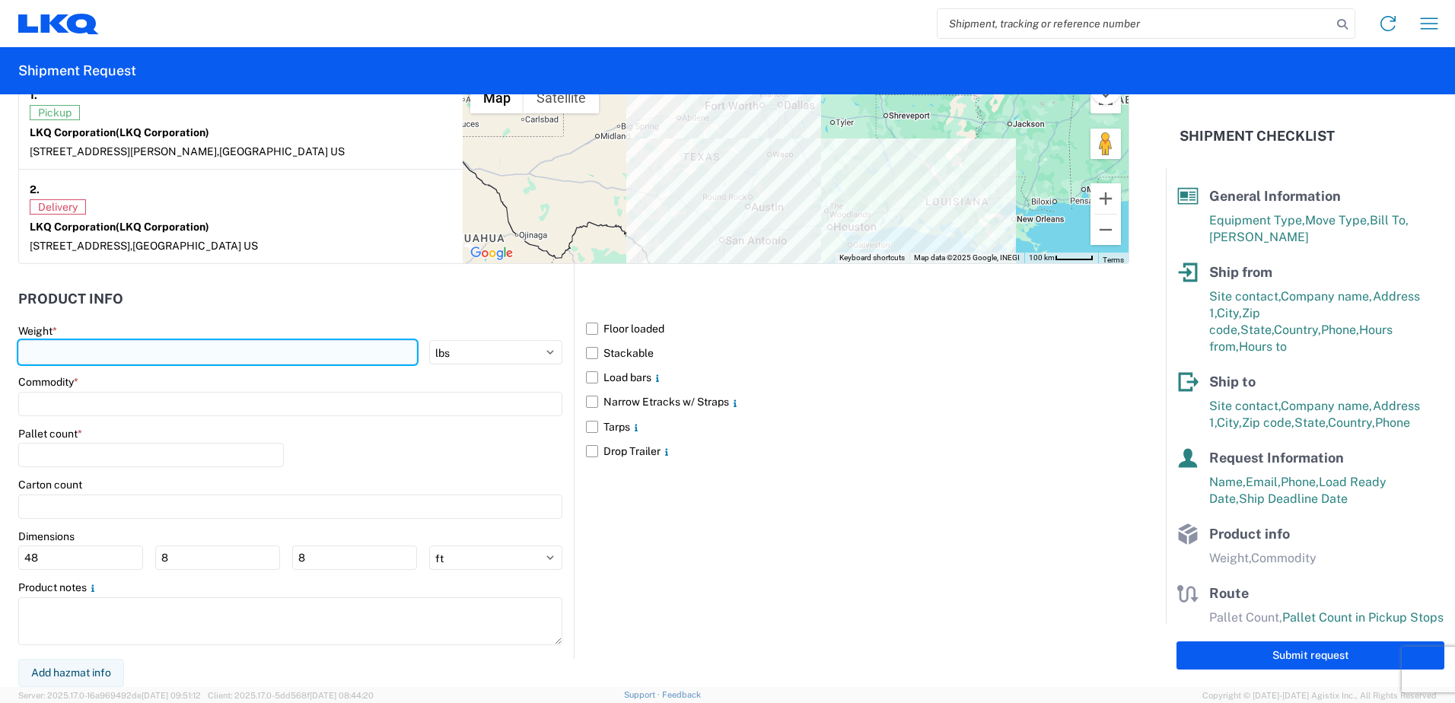
click at [59, 354] on input "number" at bounding box center [217, 352] width 399 height 24
type input "40000"
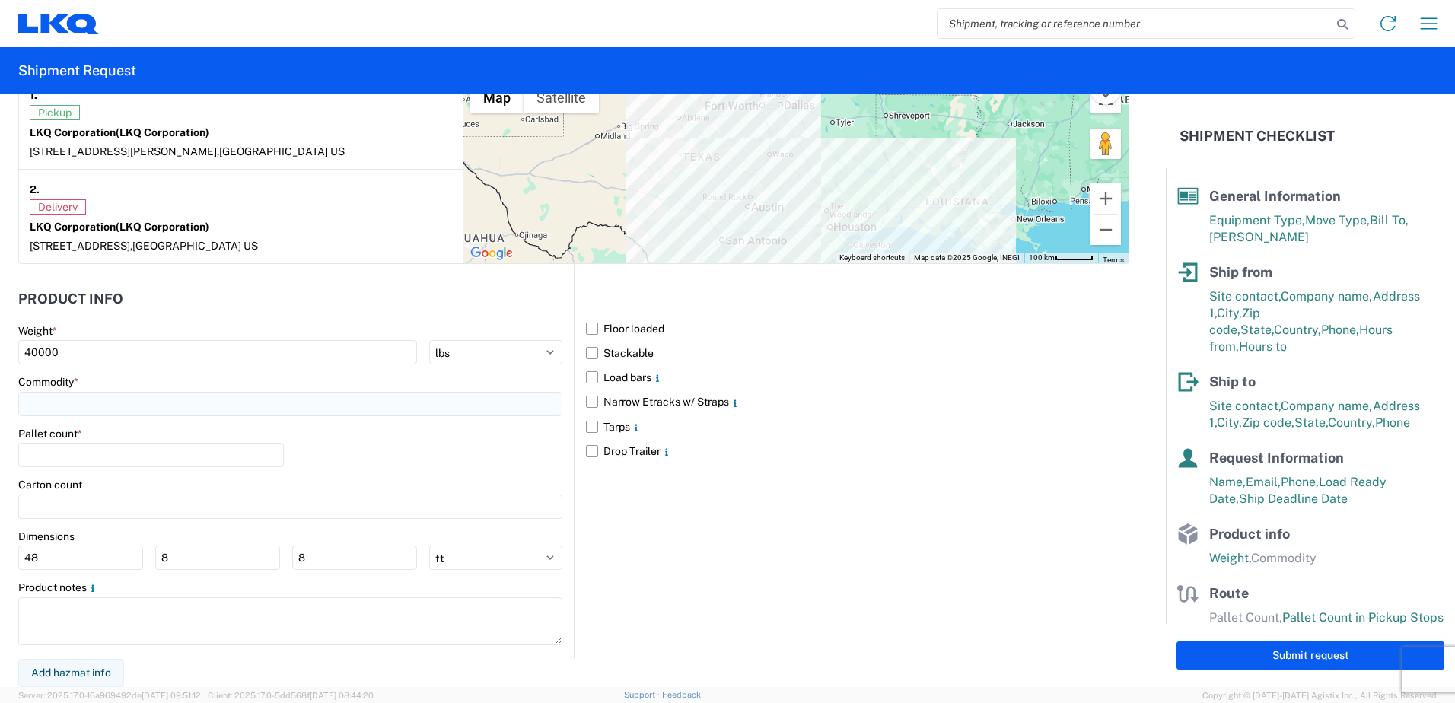
click at [46, 398] on input at bounding box center [290, 404] width 544 height 24
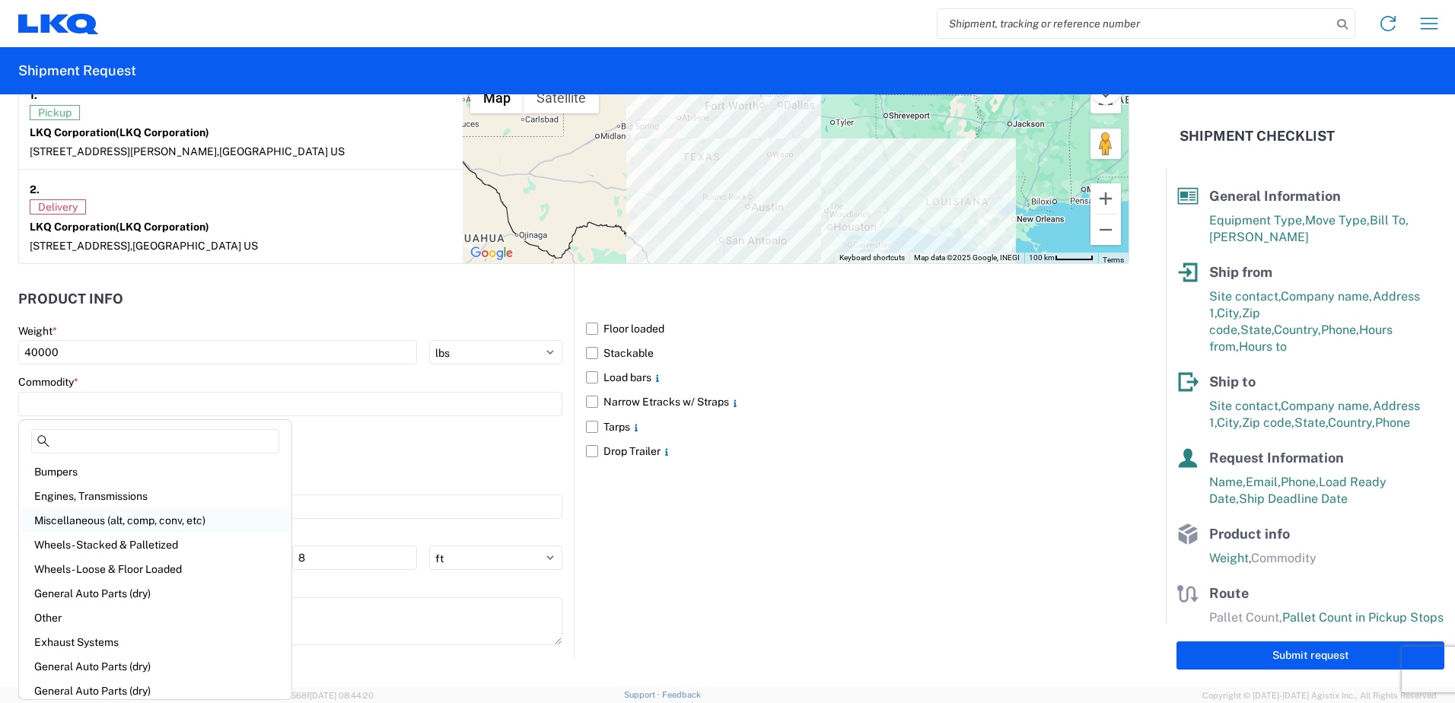
click at [108, 524] on div "Miscellaneous (alt, comp, conv, etc)" at bounding box center [155, 520] width 266 height 24
type input "Miscellaneous (alt, comp, conv, etc)"
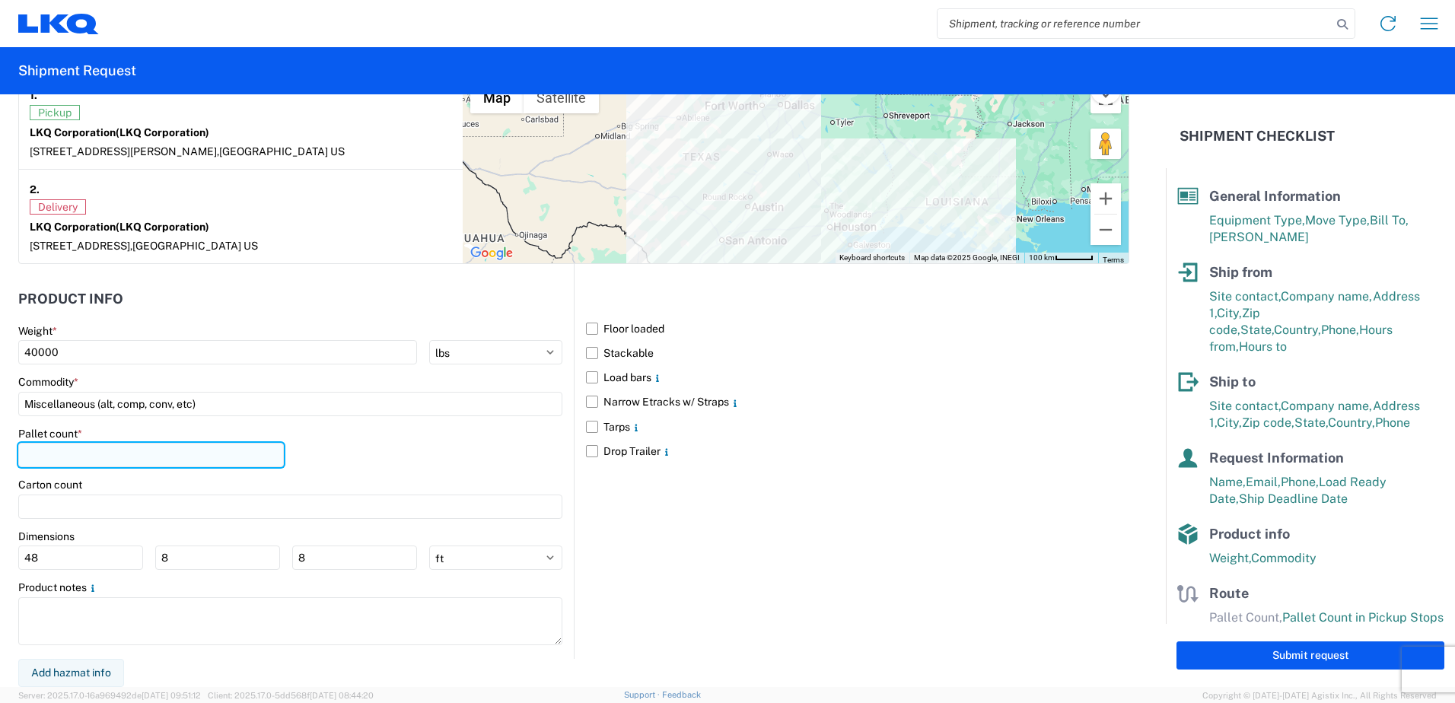
click at [62, 449] on input "number" at bounding box center [151, 455] width 266 height 24
type input "24"
click at [588, 330] on label "Floor loaded" at bounding box center [857, 329] width 543 height 24
click at [0, 0] on input "Floor loaded" at bounding box center [0, 0] width 0 height 0
click at [591, 403] on label "Narrow Etracks w/ Straps" at bounding box center [857, 402] width 543 height 24
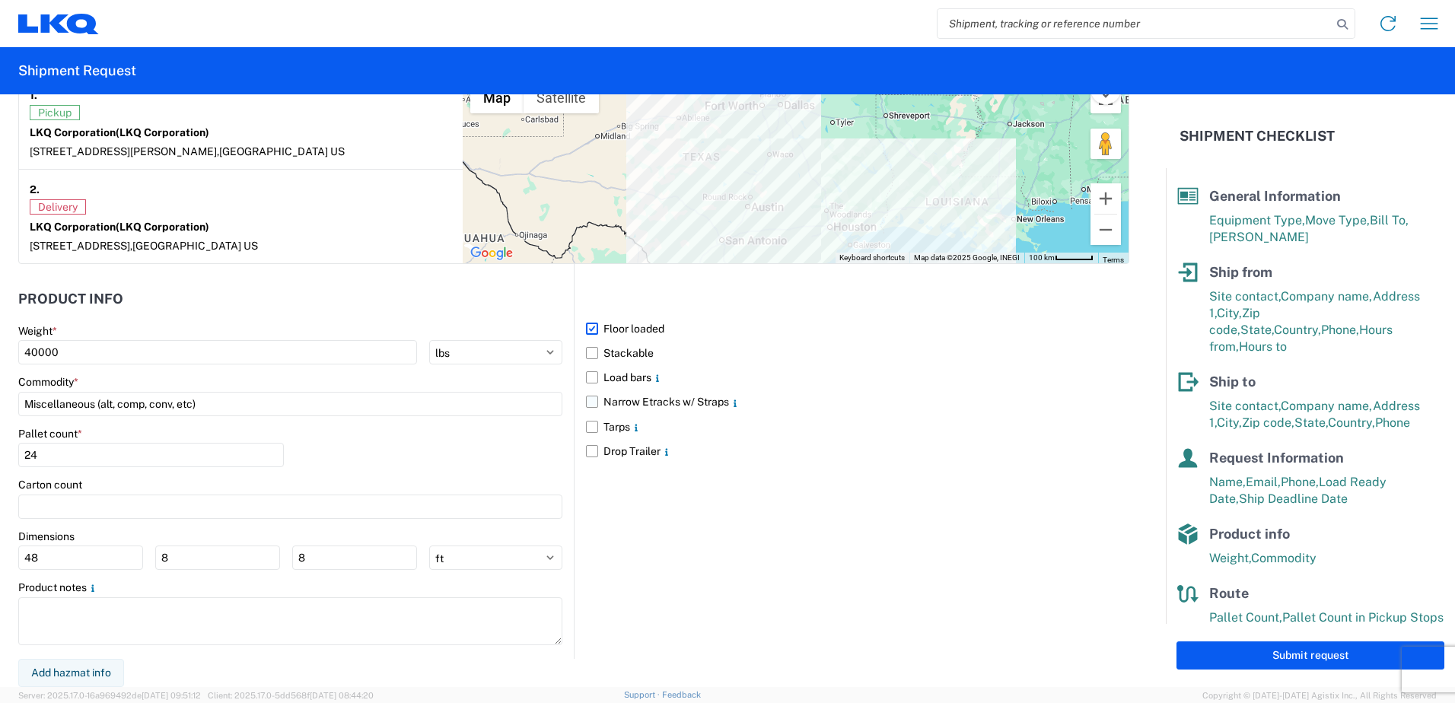
click at [0, 0] on input "Narrow Etracks w/ Straps" at bounding box center [0, 0] width 0 height 0
click at [1225, 650] on button "Submit request" at bounding box center [1311, 656] width 268 height 28
select select "US"
